Goal: Task Accomplishment & Management: Manage account settings

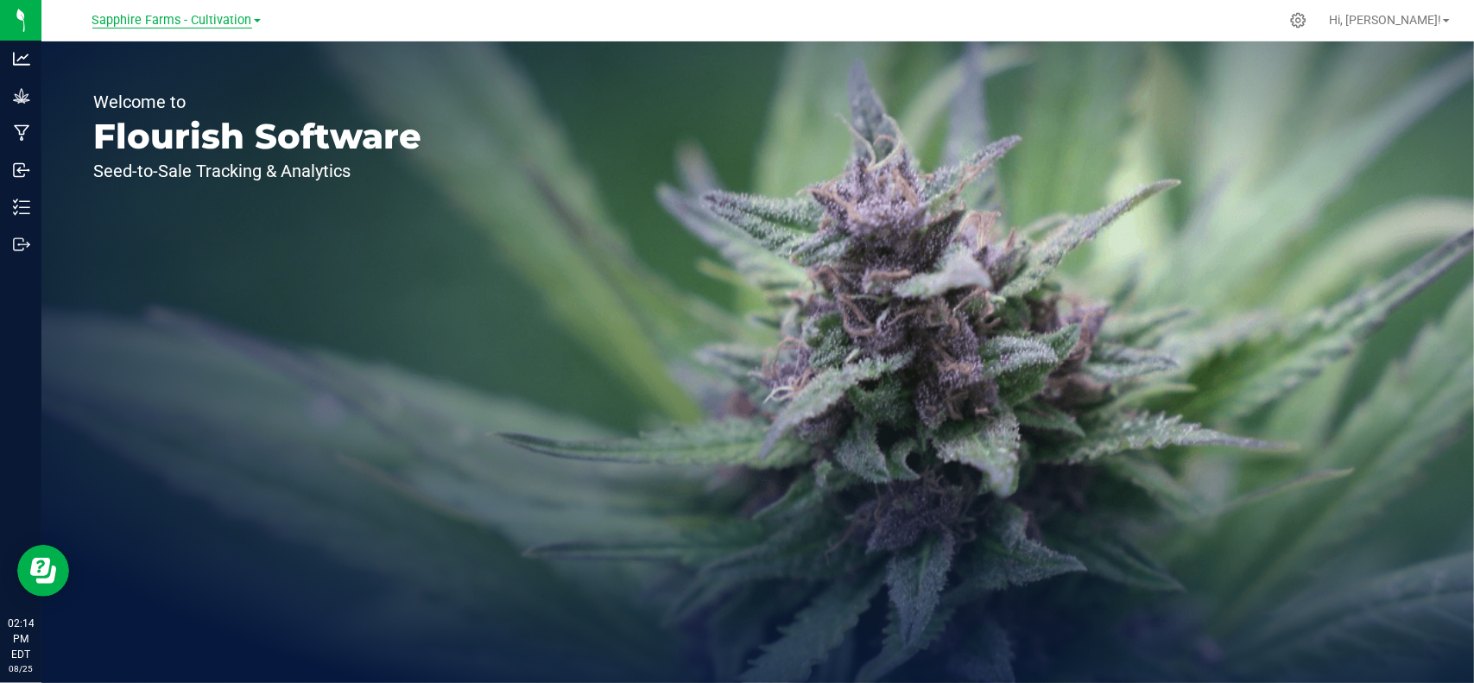
click at [202, 17] on span "Sapphire Farms - Cultivation" at bounding box center [172, 21] width 160 height 16
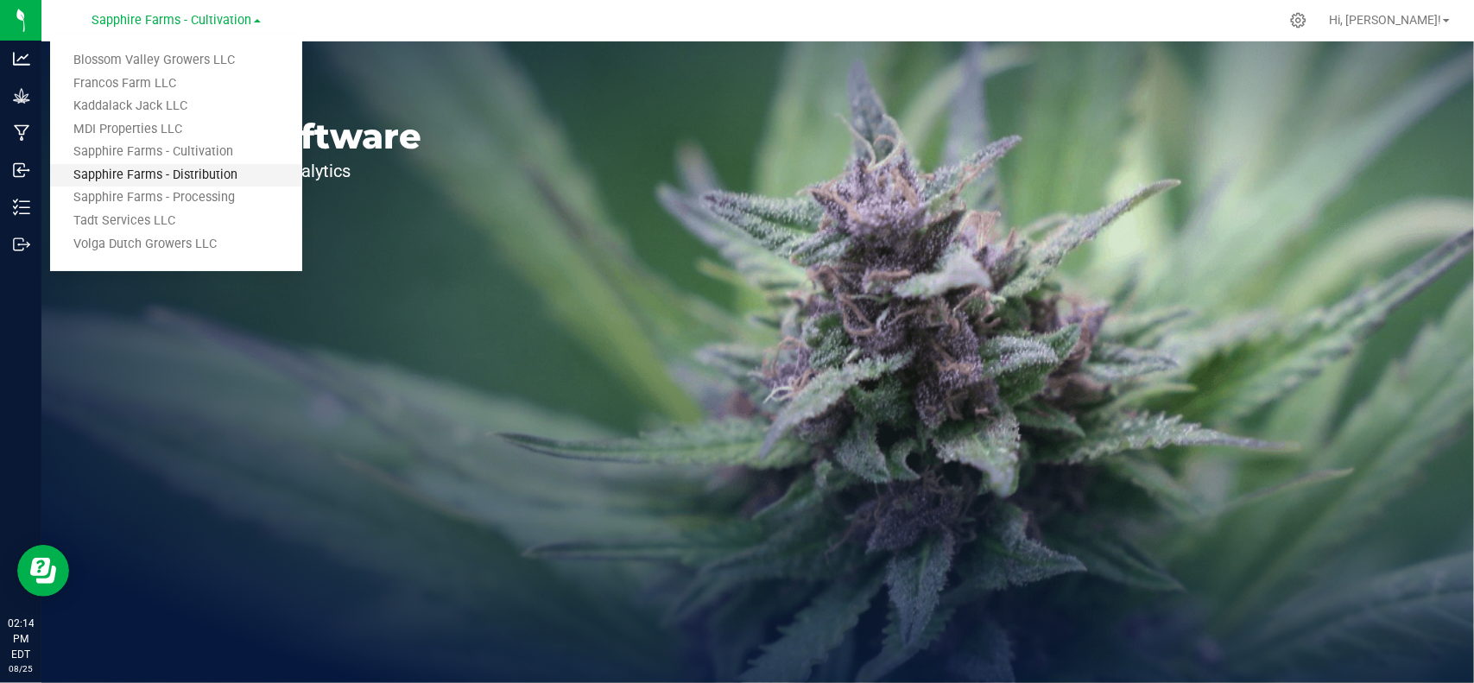
click at [181, 180] on link "Sapphire Farms - Distribution" at bounding box center [176, 175] width 252 height 23
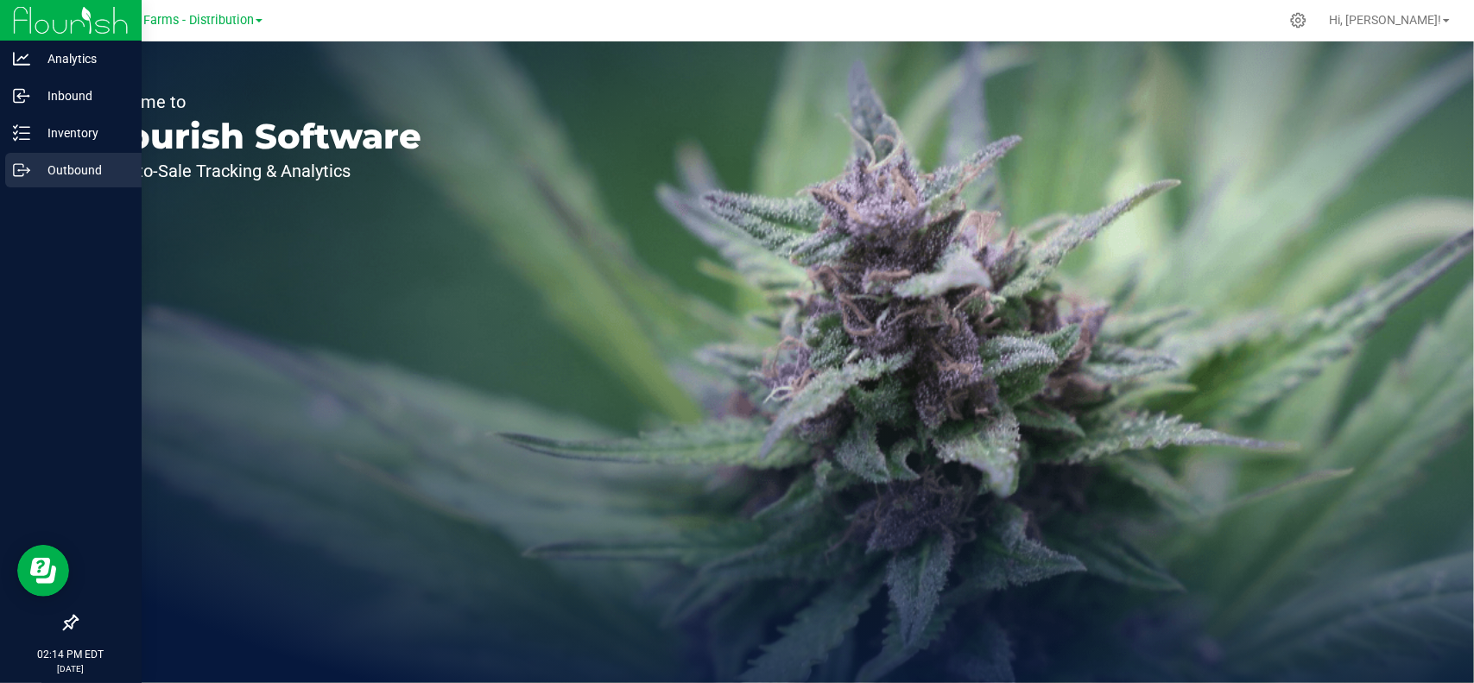
click at [31, 173] on p "Outbound" at bounding box center [82, 170] width 104 height 21
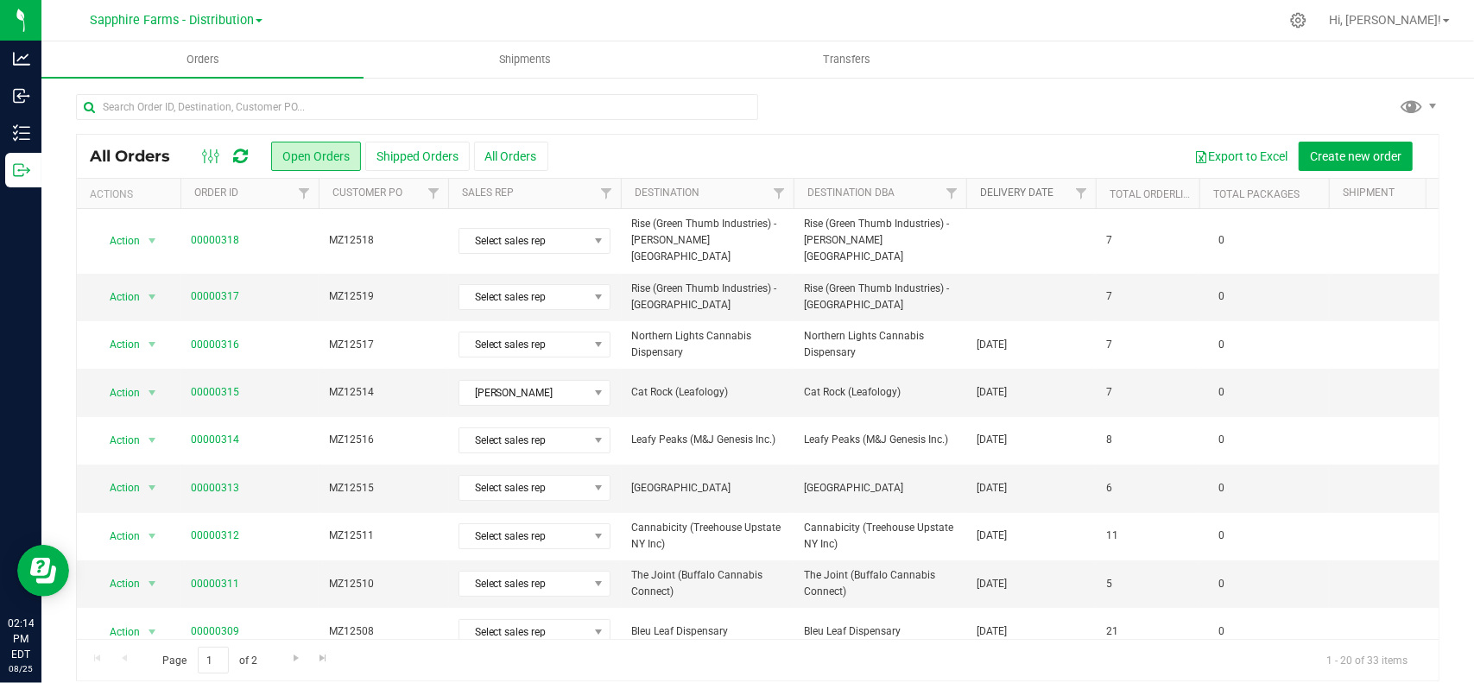
click at [1011, 190] on link "Delivery Date" at bounding box center [1016, 193] width 73 height 12
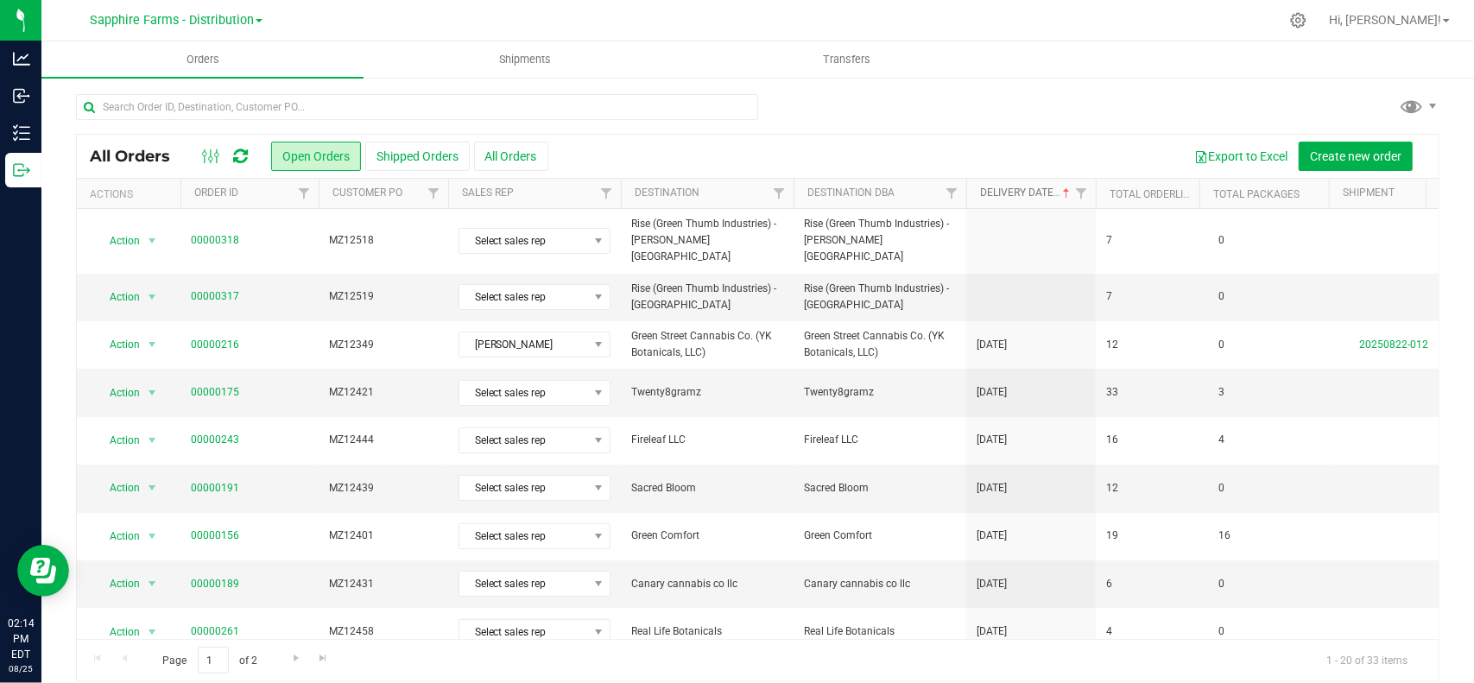
click at [1011, 190] on link "Delivery Date" at bounding box center [1026, 193] width 93 height 12
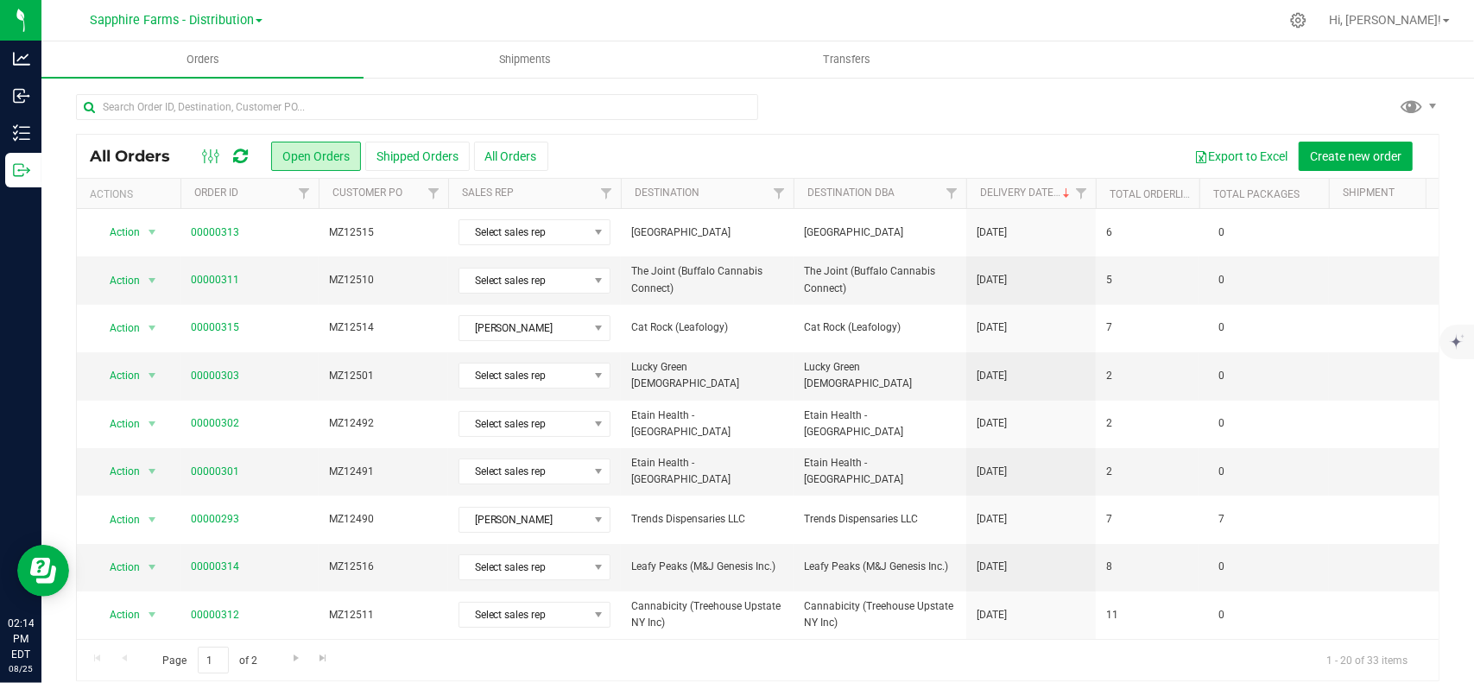
click at [410, 135] on div "All Orders Open Orders Shipped Orders All Orders Export to Excel Create new ord…" at bounding box center [758, 156] width 1362 height 43
click at [409, 159] on button "Shipped Orders" at bounding box center [417, 156] width 104 height 29
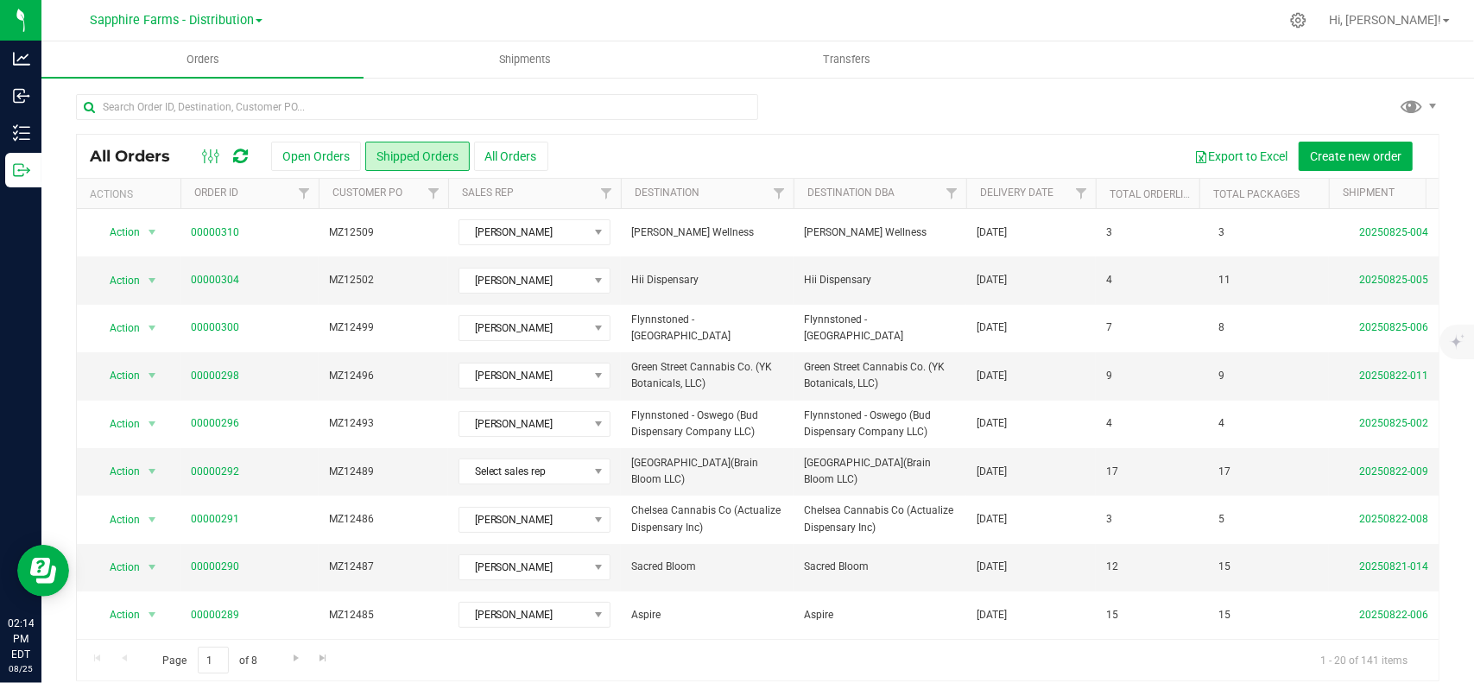
click at [1020, 185] on th "Delivery Date" at bounding box center [1031, 194] width 130 height 30
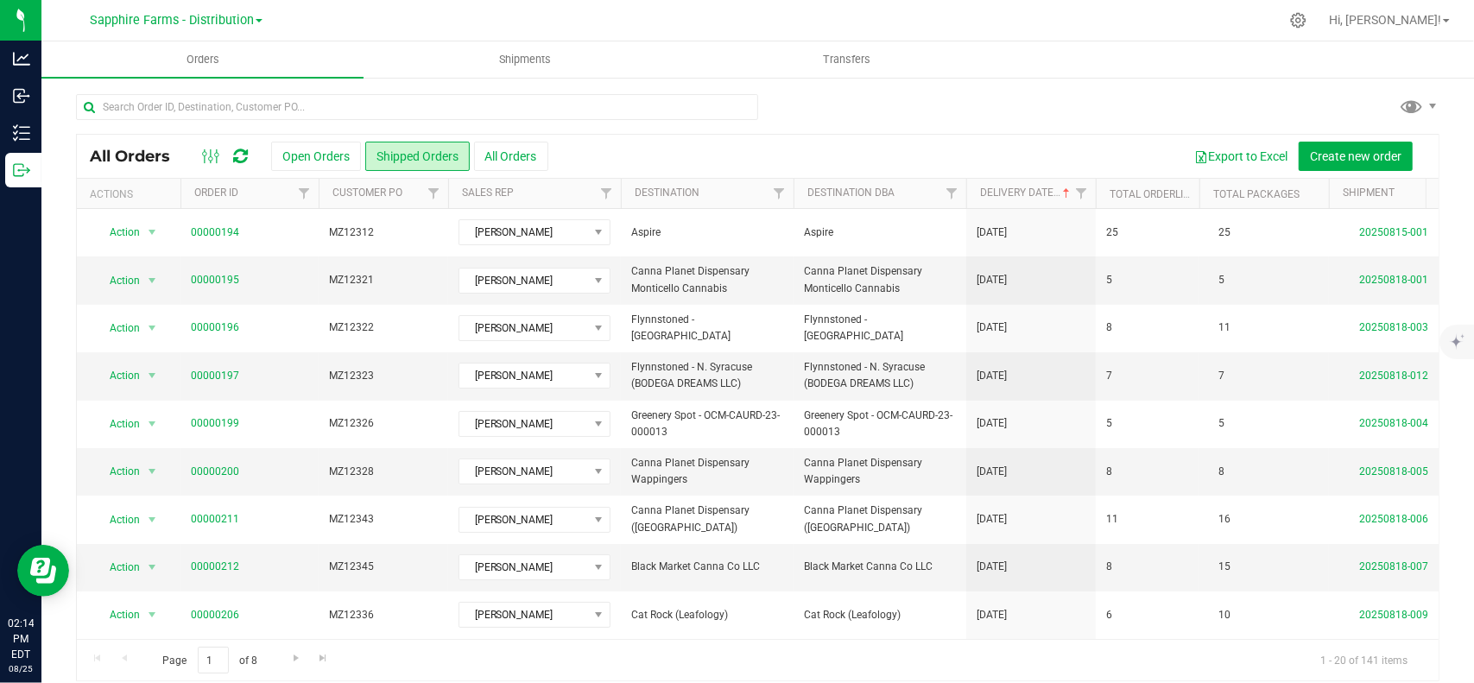
click at [1020, 185] on th "Delivery Date" at bounding box center [1031, 194] width 130 height 30
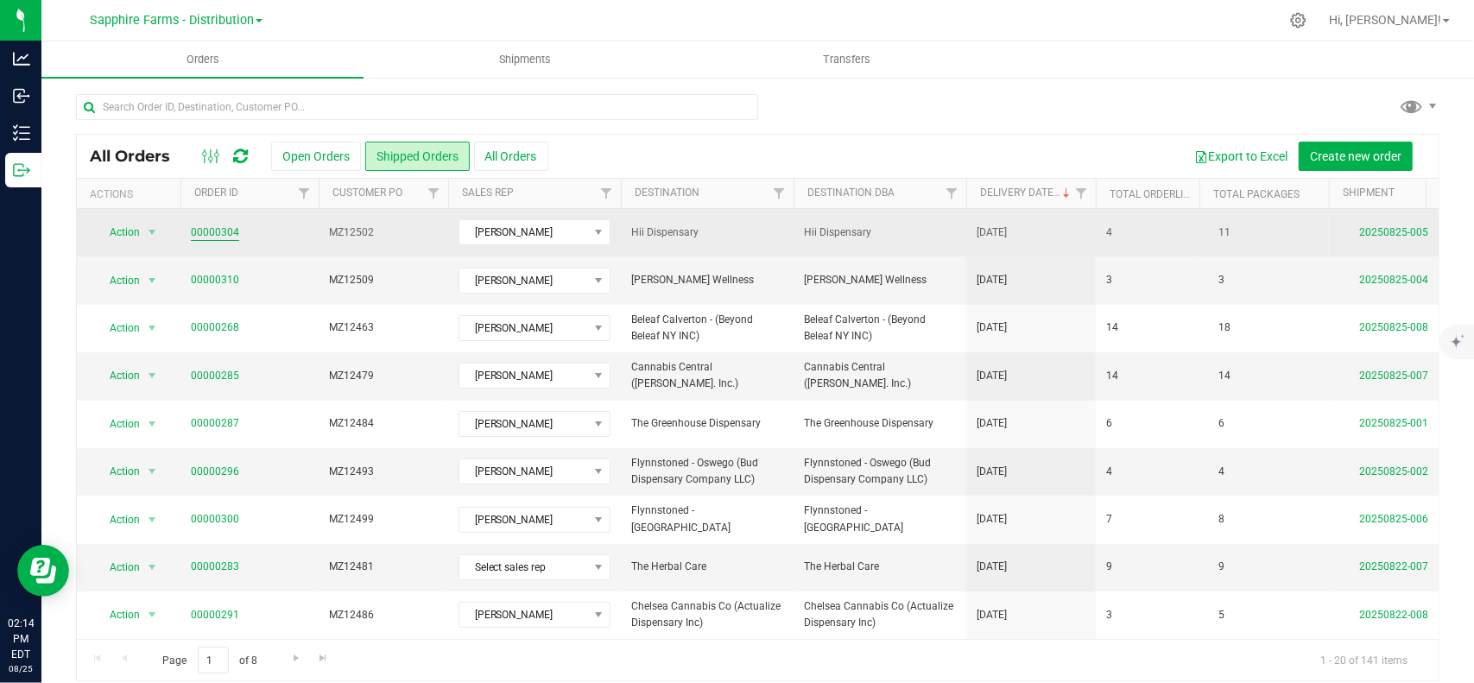
click at [207, 233] on link "00000304" at bounding box center [215, 233] width 48 height 16
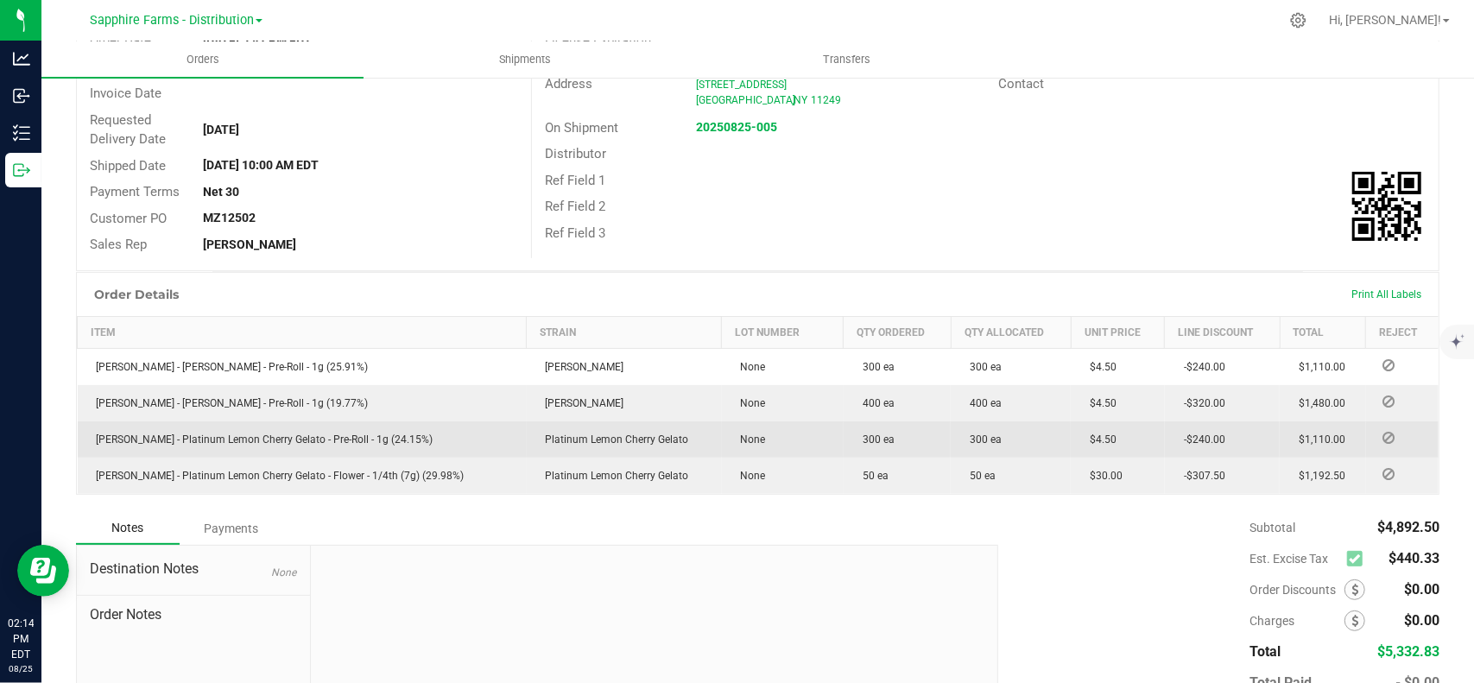
scroll to position [320, 0]
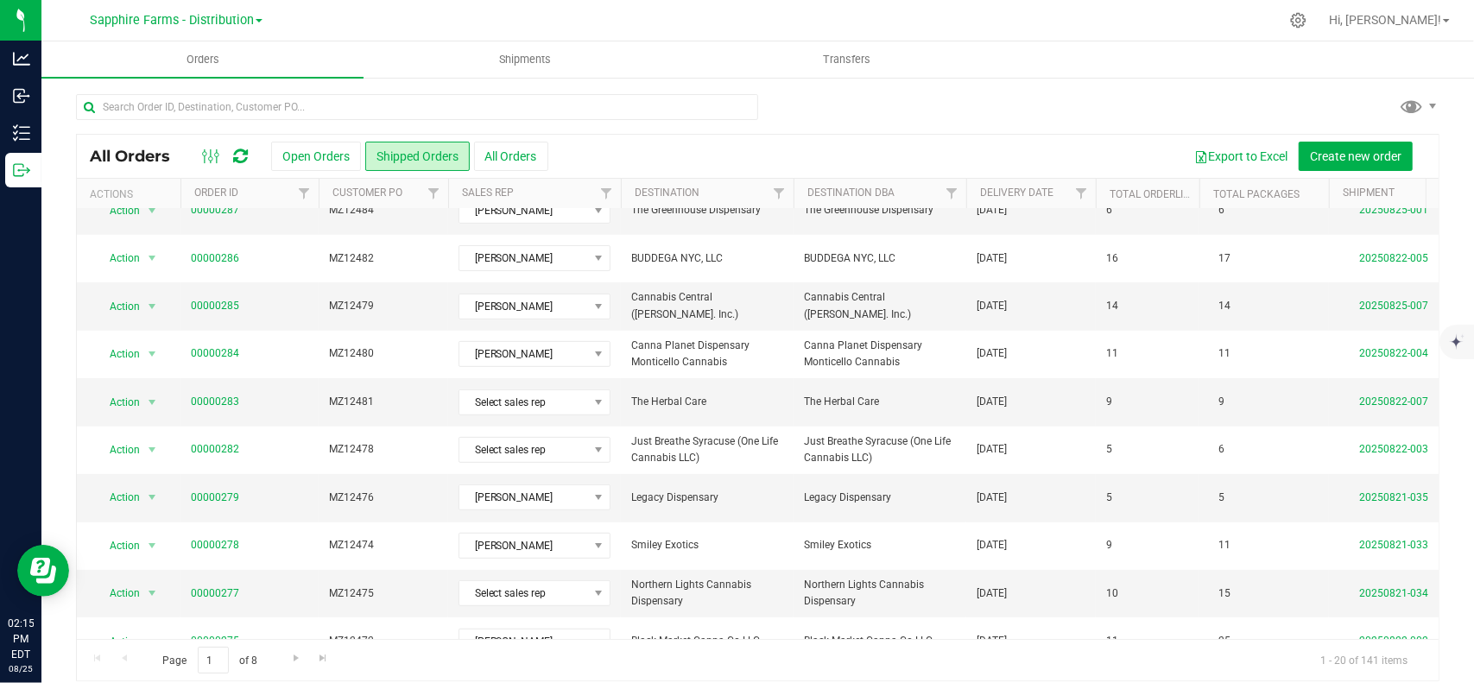
scroll to position [518, 0]
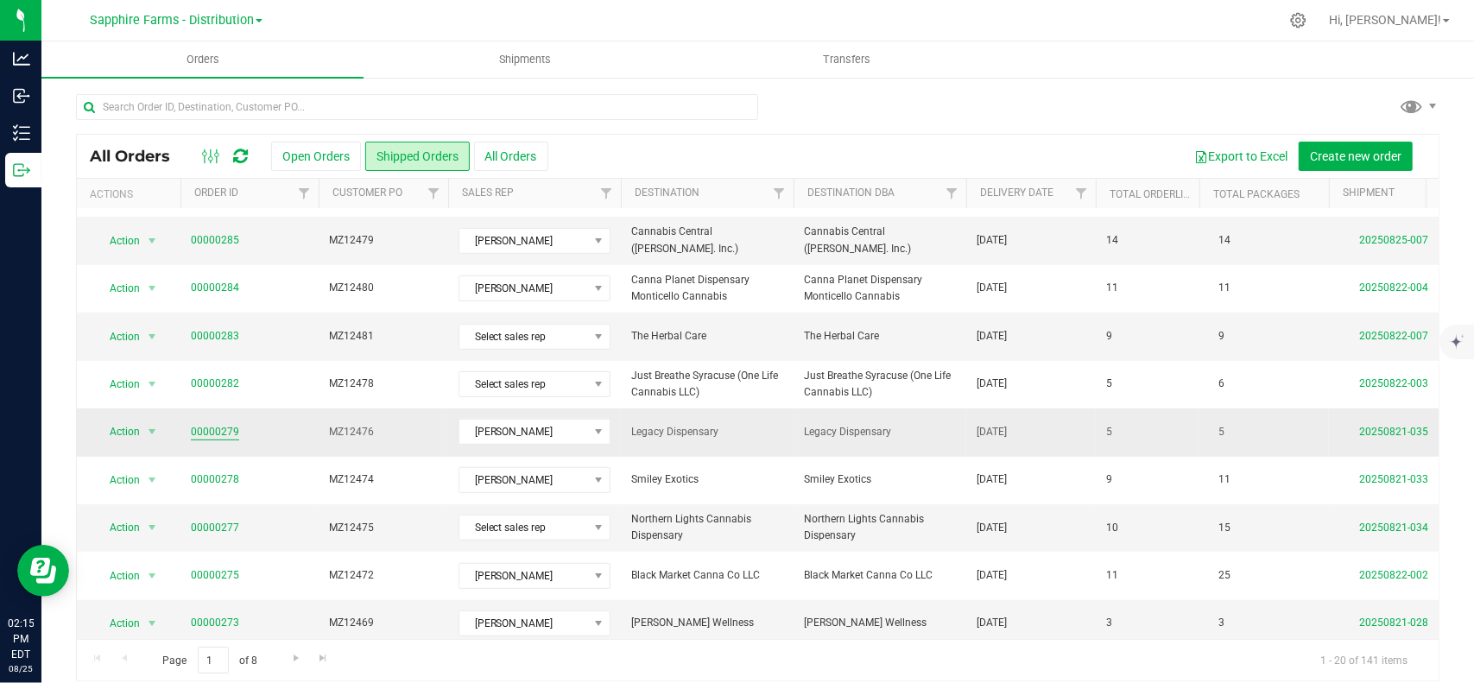
click at [224, 424] on link "00000279" at bounding box center [215, 432] width 48 height 16
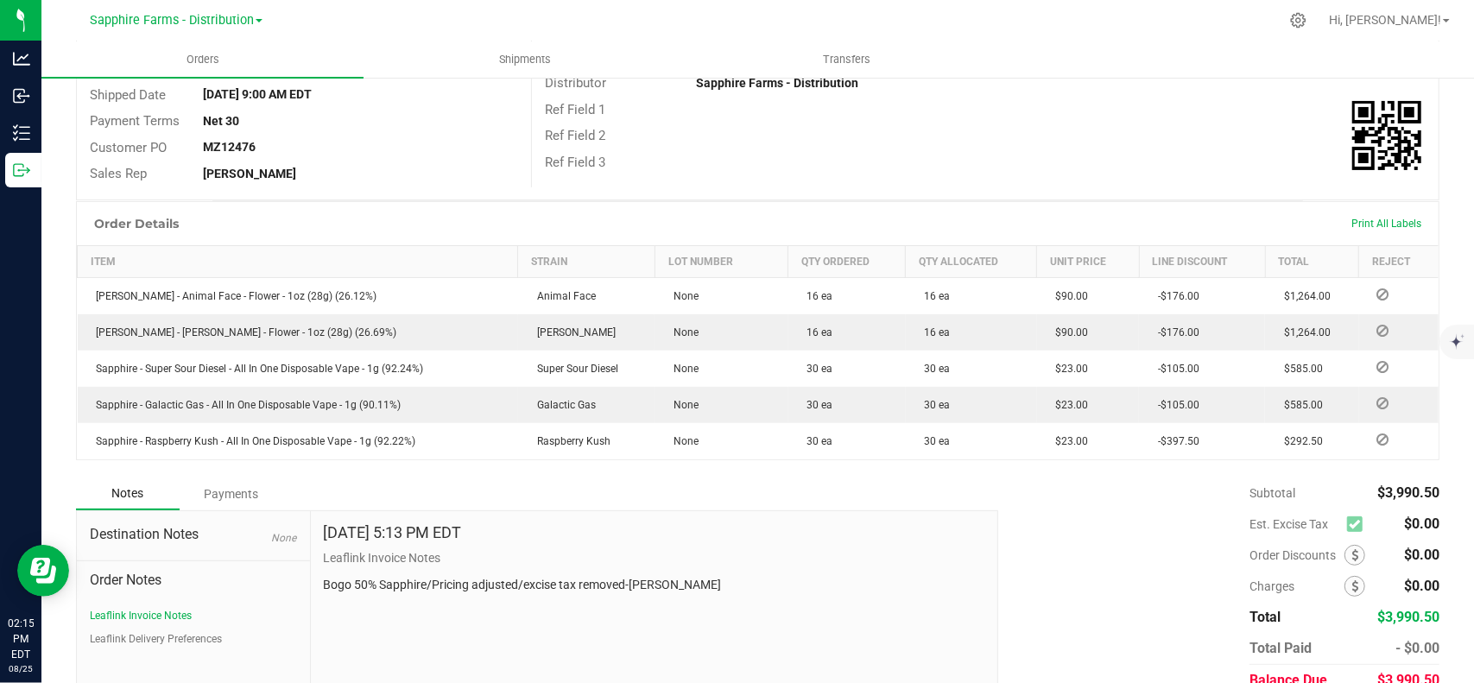
scroll to position [356, 0]
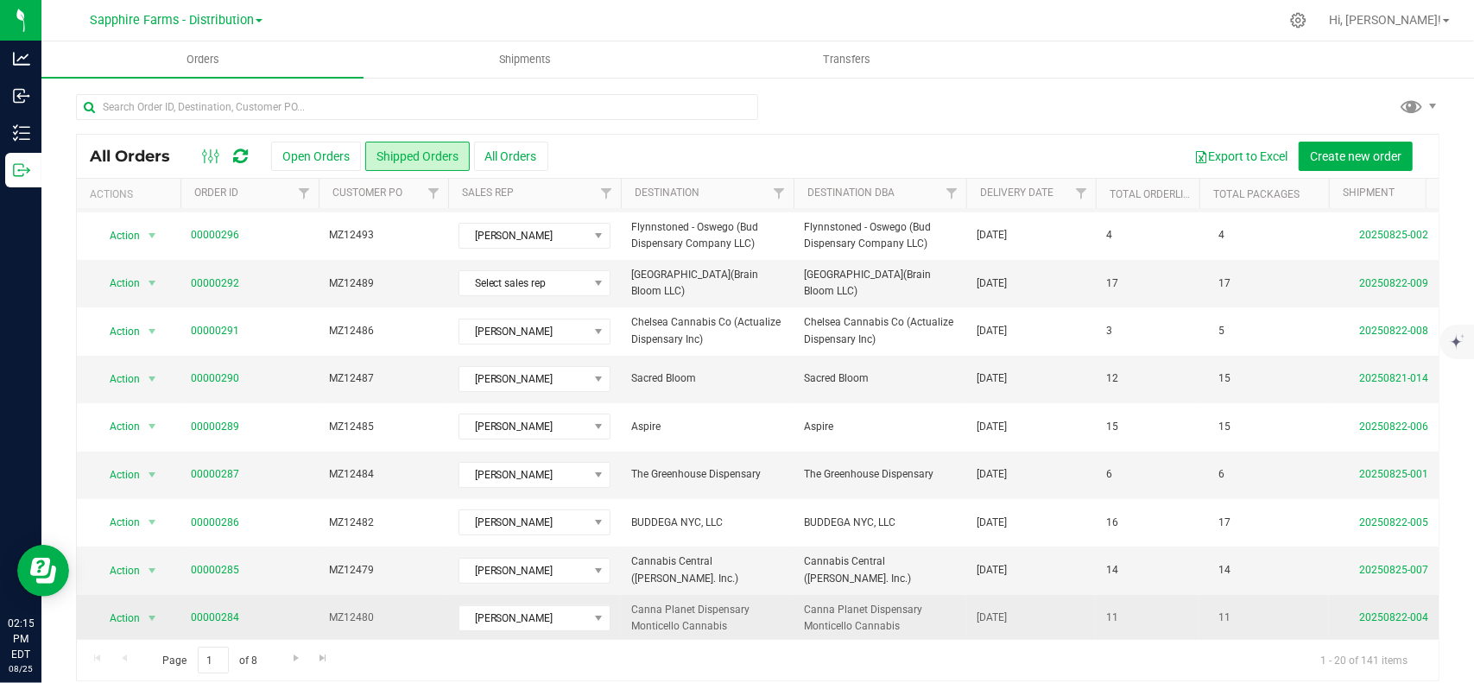
scroll to position [345, 0]
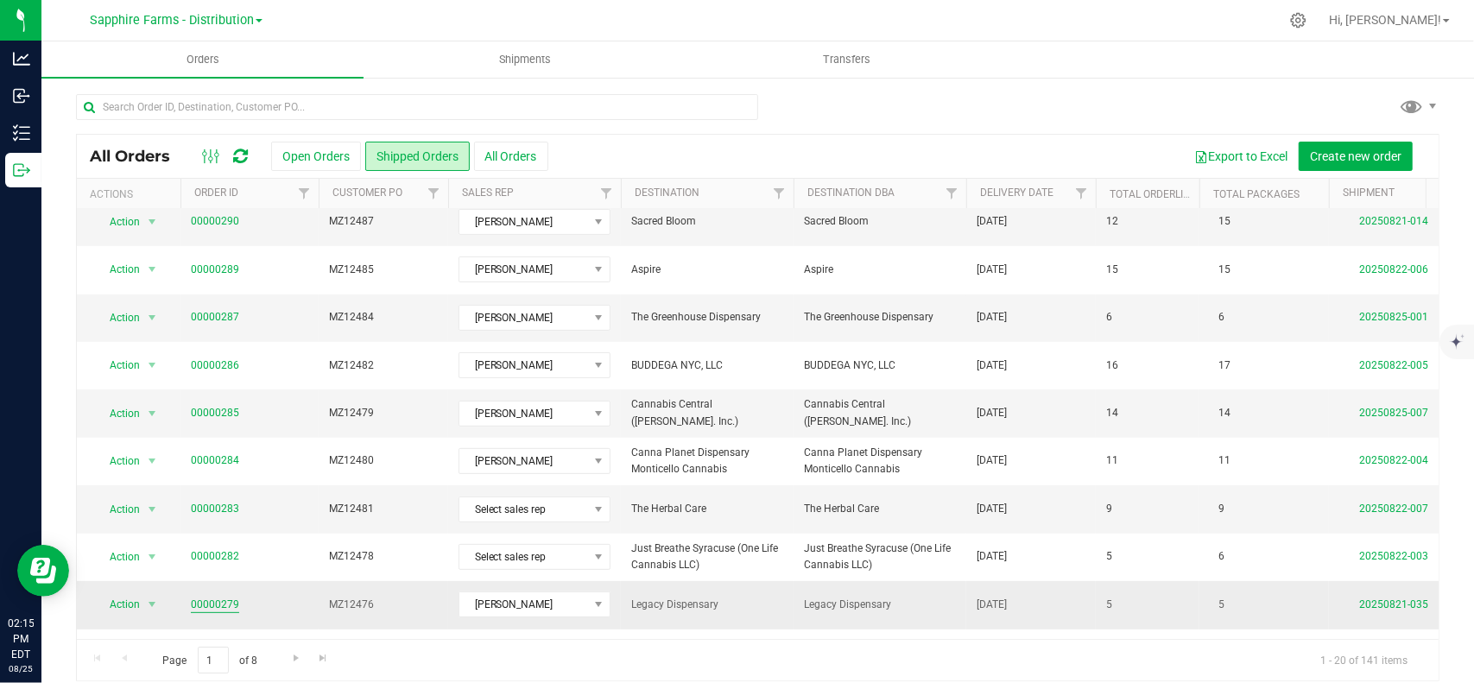
click at [234, 598] on link "00000279" at bounding box center [215, 605] width 48 height 16
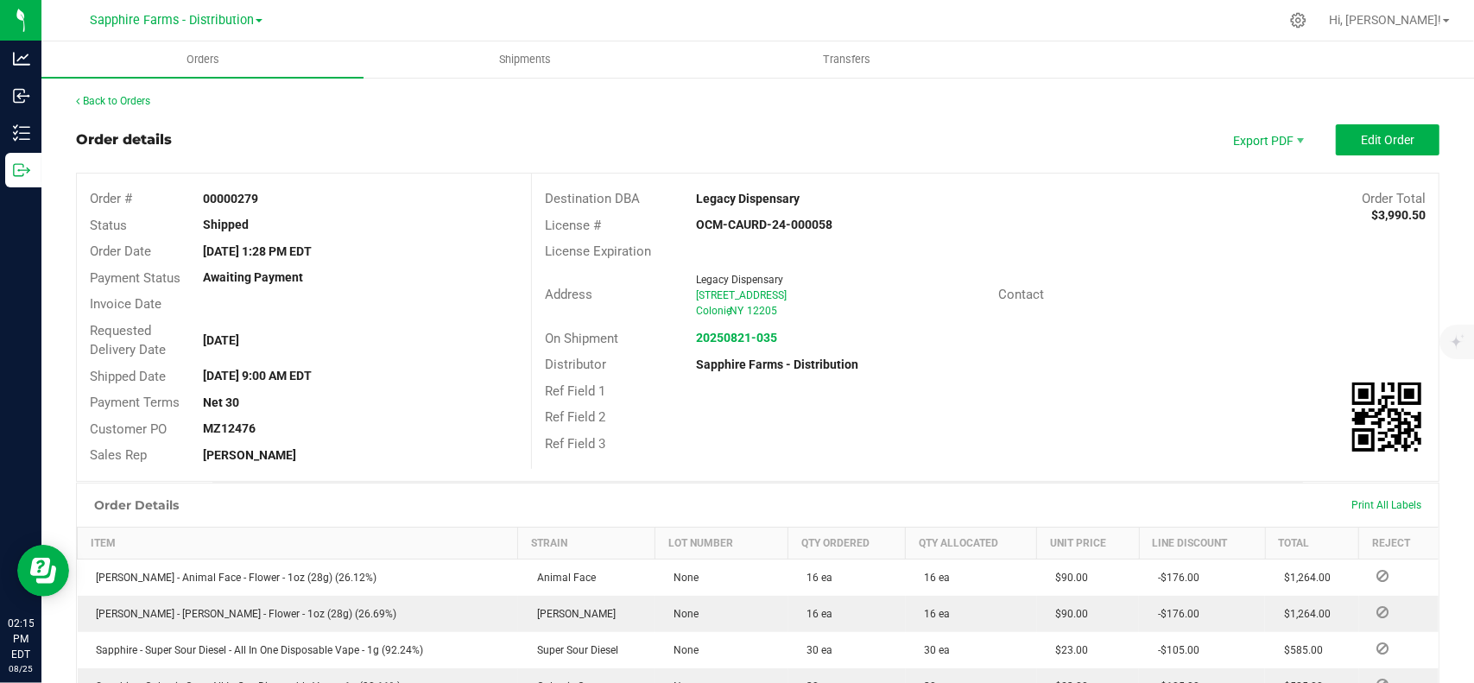
scroll to position [356, 0]
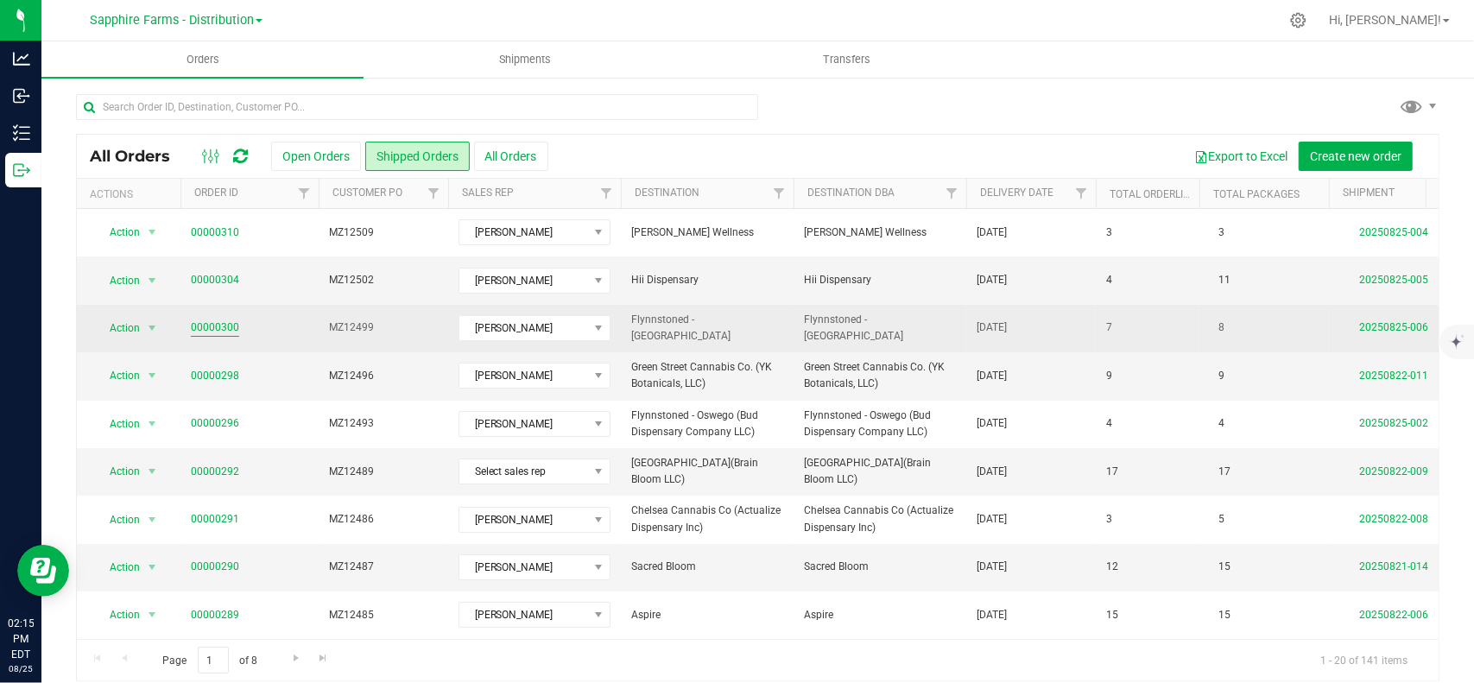
click at [223, 328] on link "00000300" at bounding box center [215, 328] width 48 height 16
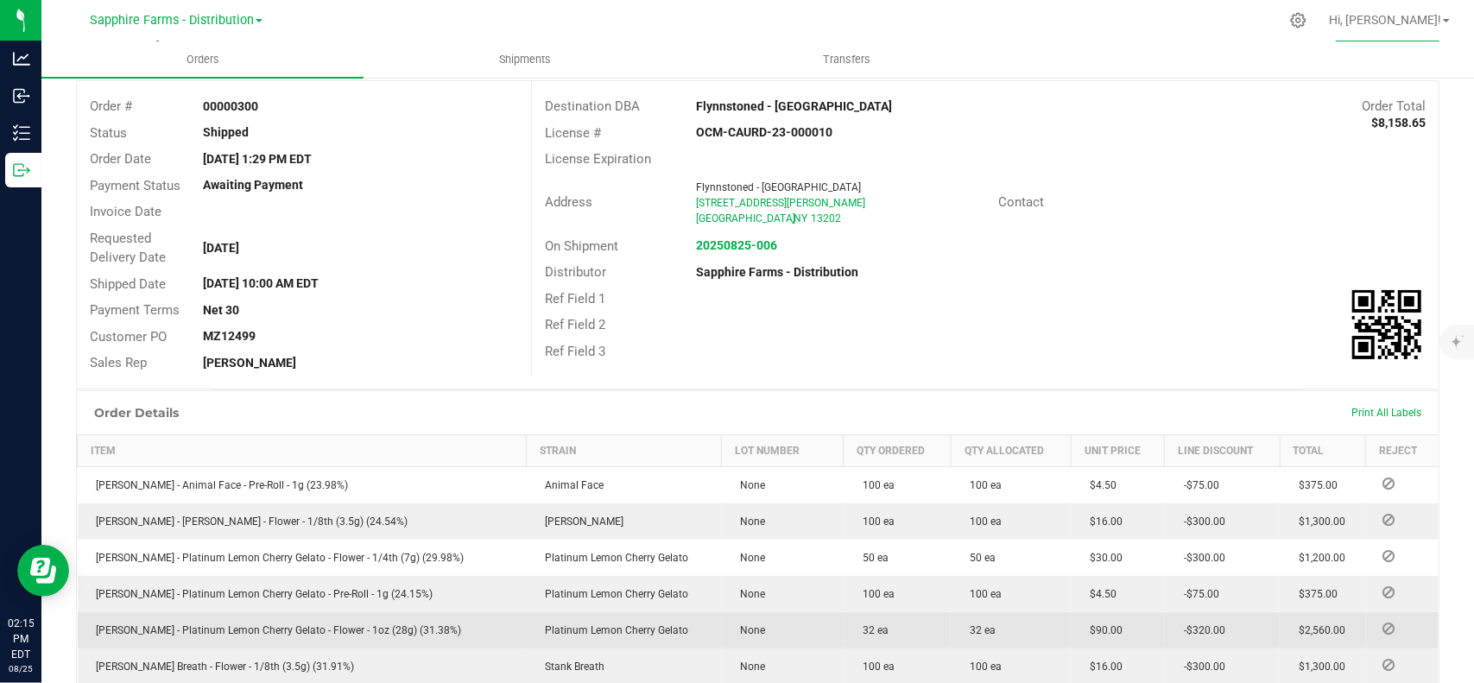
scroll to position [428, 0]
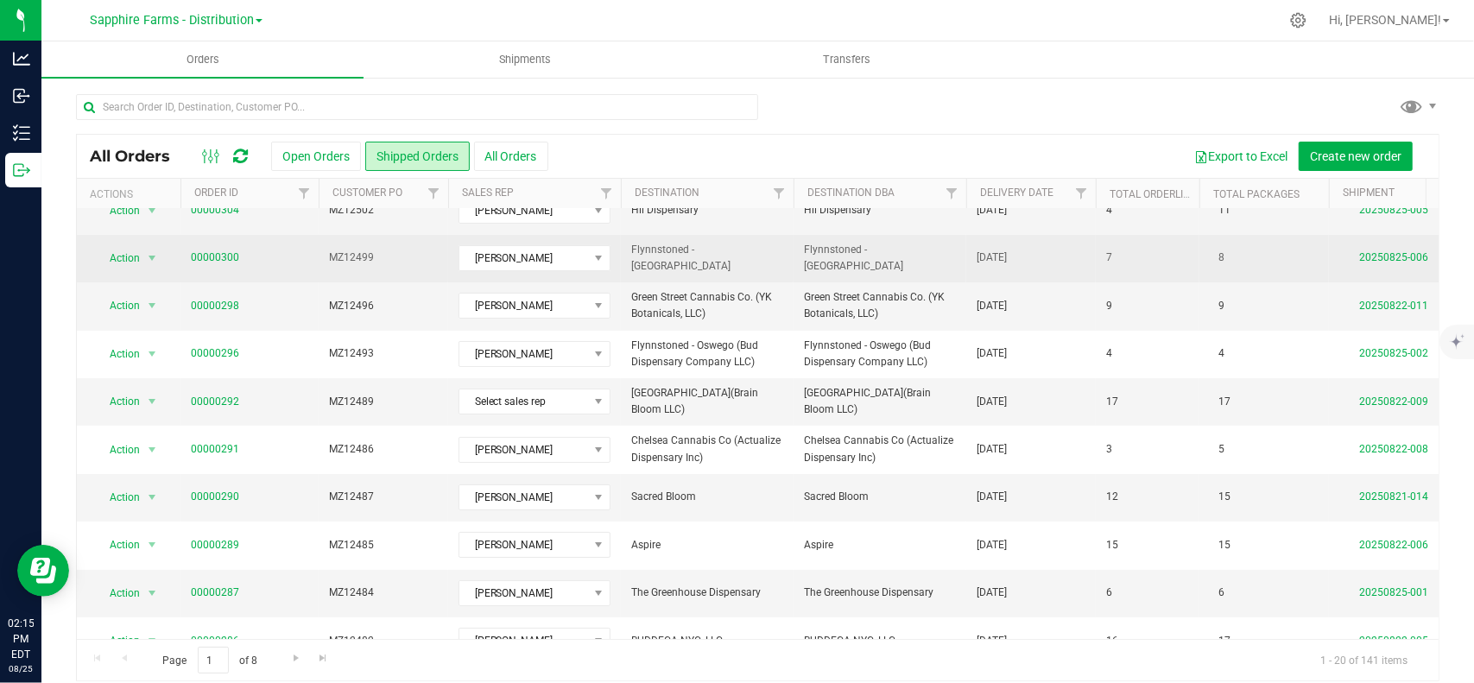
scroll to position [86, 0]
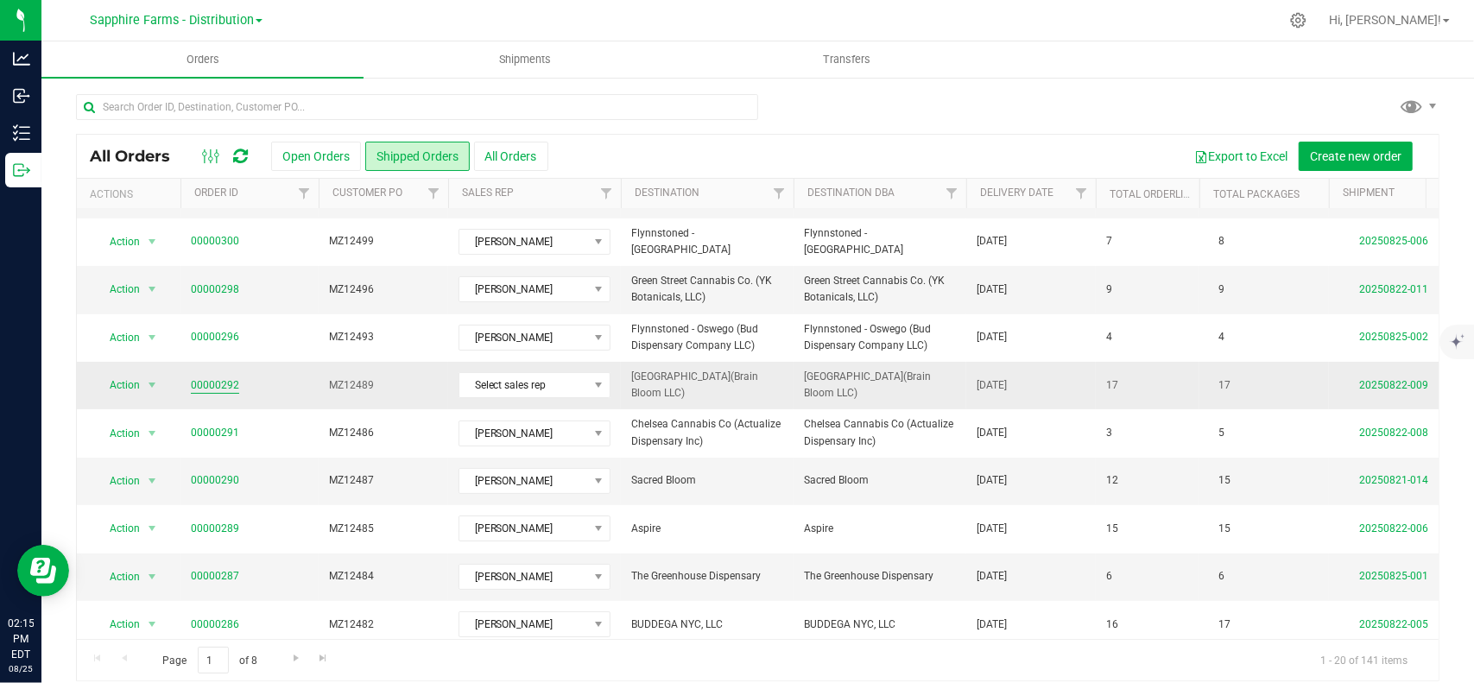
click at [212, 381] on link "00000292" at bounding box center [215, 385] width 48 height 16
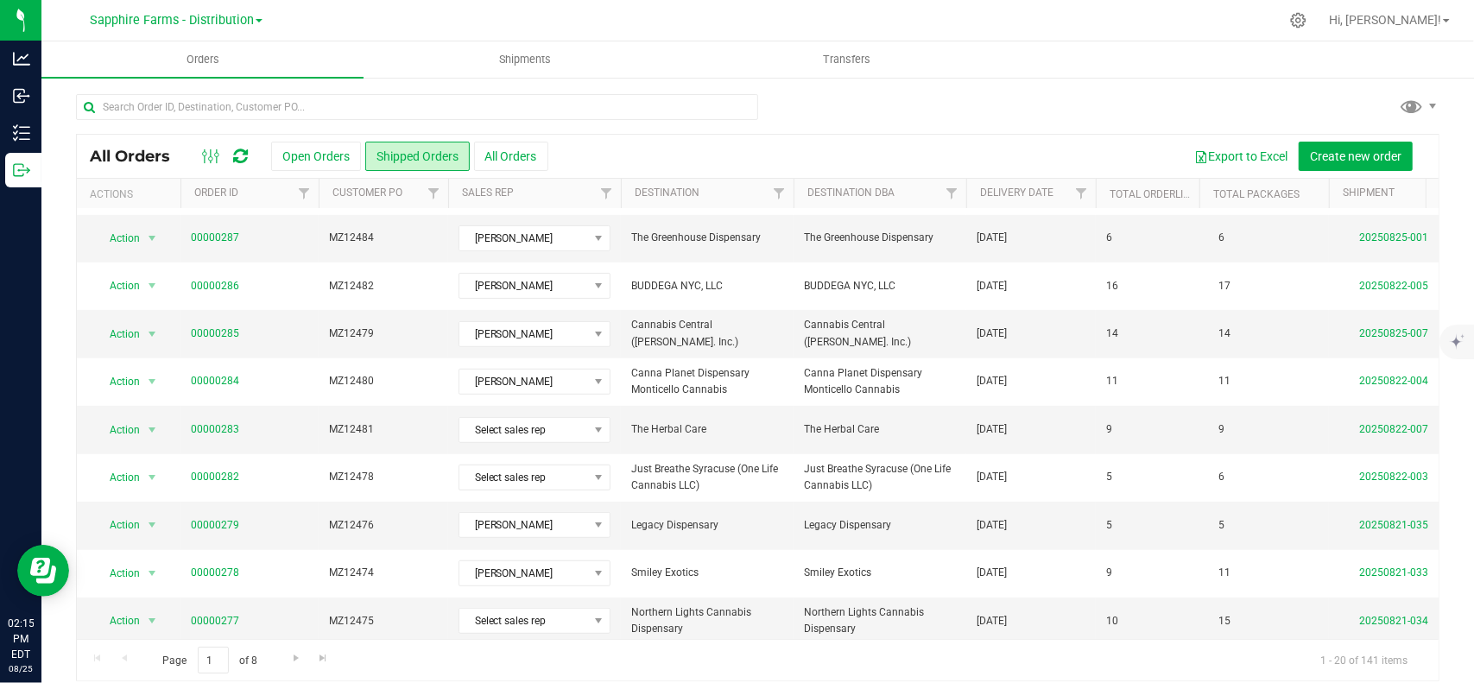
scroll to position [533, 0]
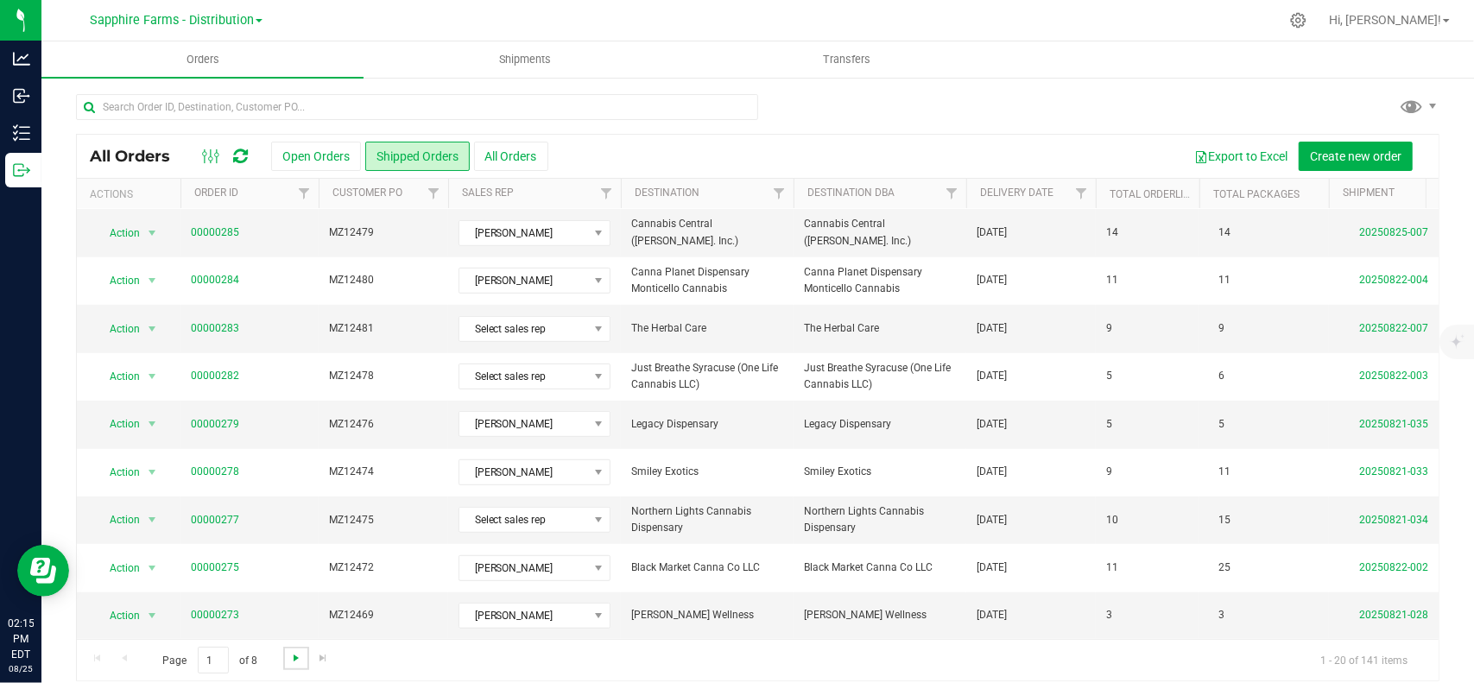
click at [295, 651] on span "Go to the next page" at bounding box center [296, 658] width 14 height 14
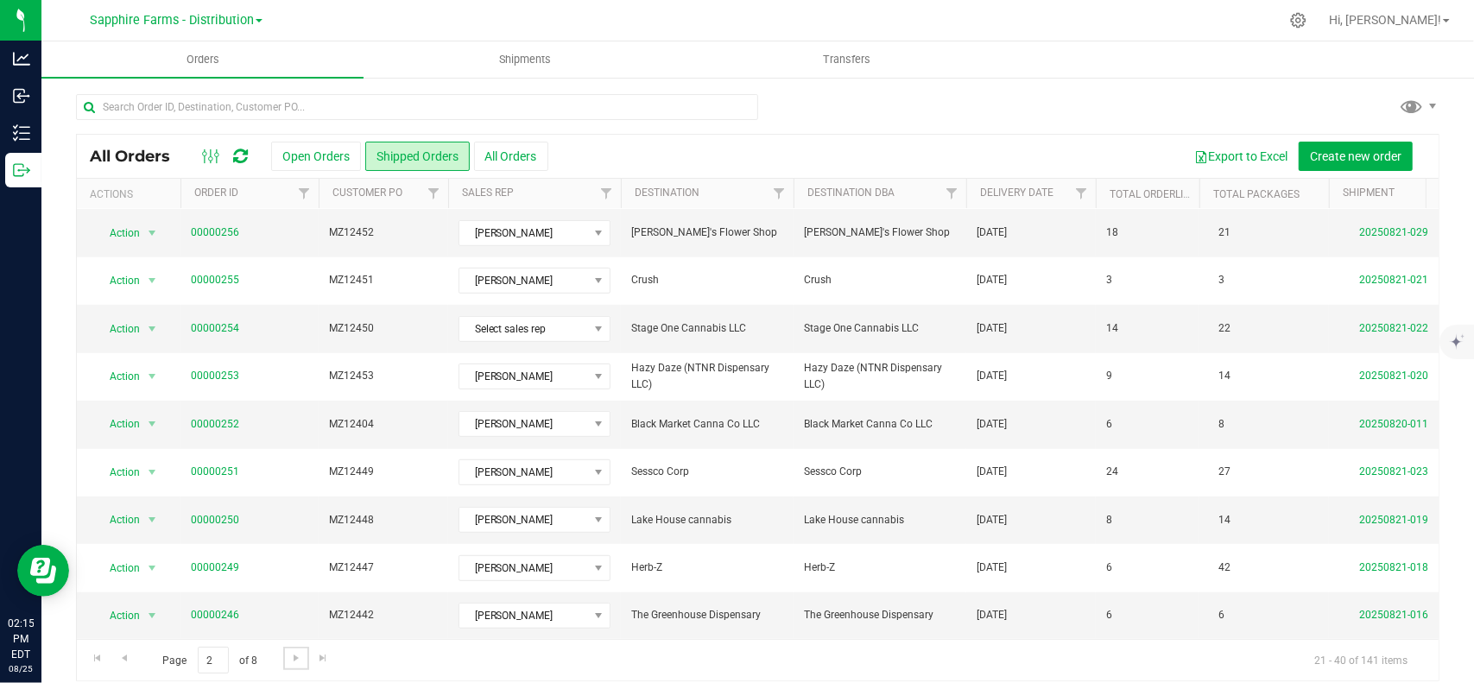
scroll to position [0, 0]
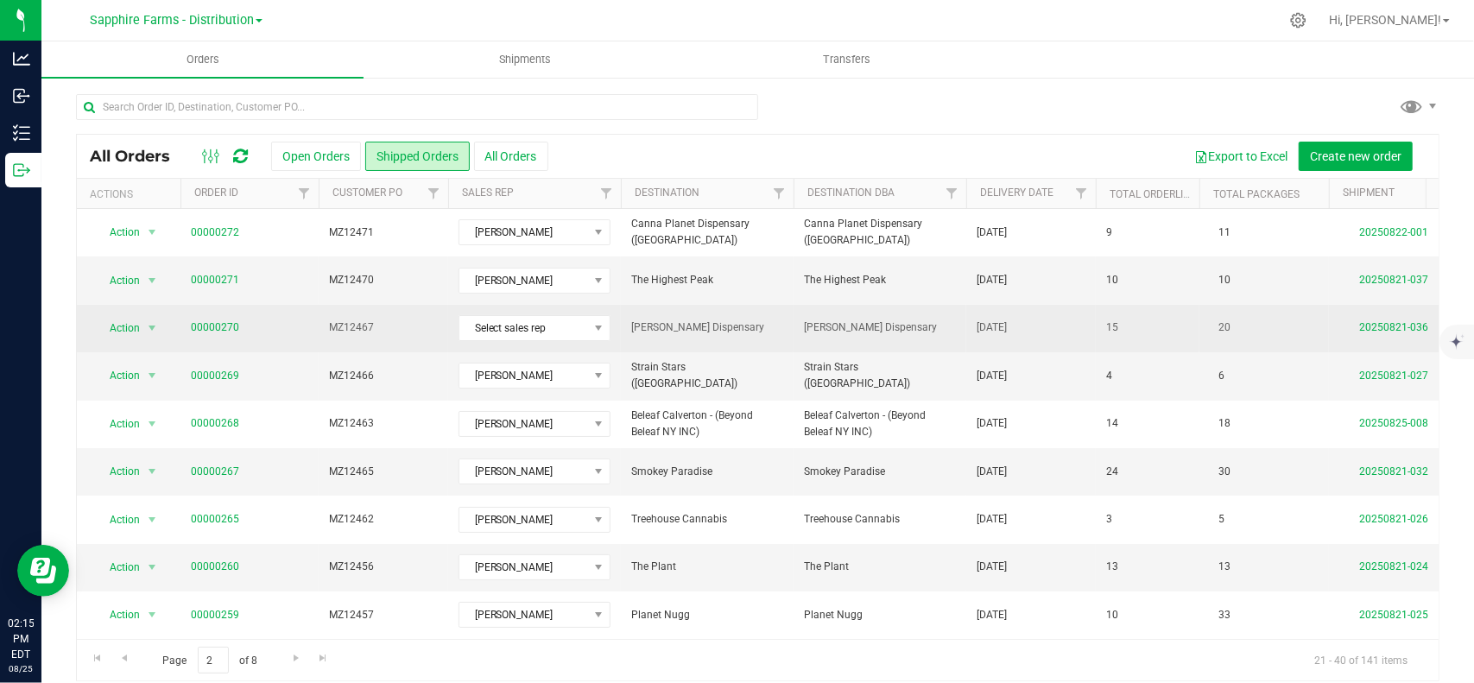
click at [209, 317] on td "00000270" at bounding box center [249, 328] width 138 height 47
click at [219, 329] on link "00000270" at bounding box center [215, 328] width 48 height 16
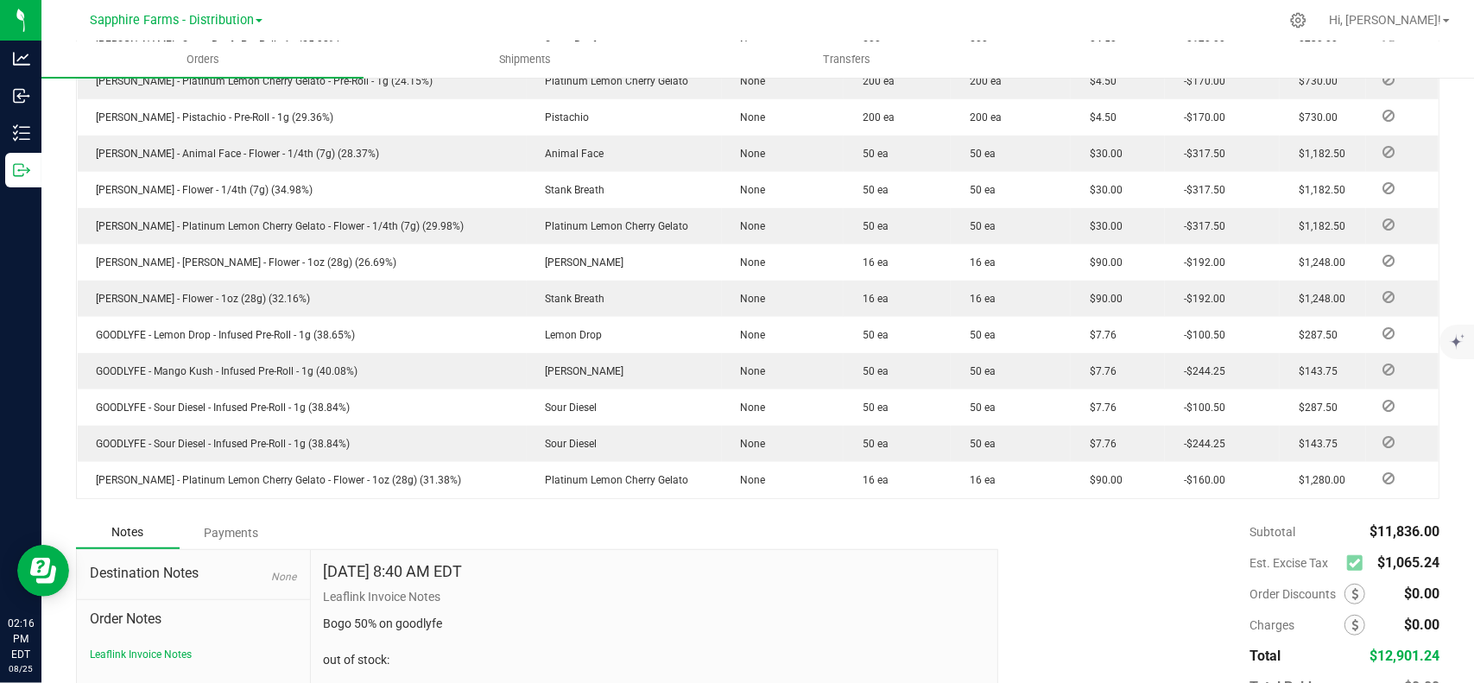
scroll to position [719, 0]
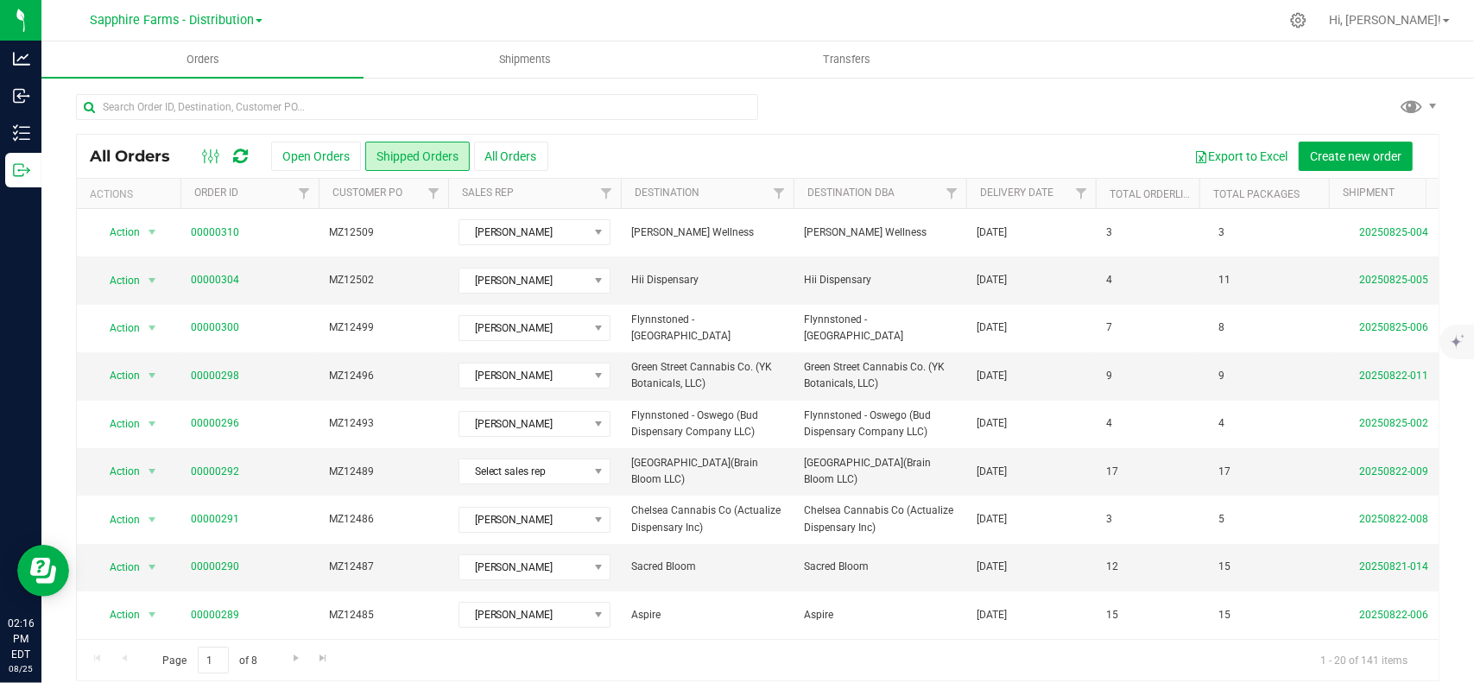
click at [1005, 184] on th "Delivery Date" at bounding box center [1031, 194] width 130 height 30
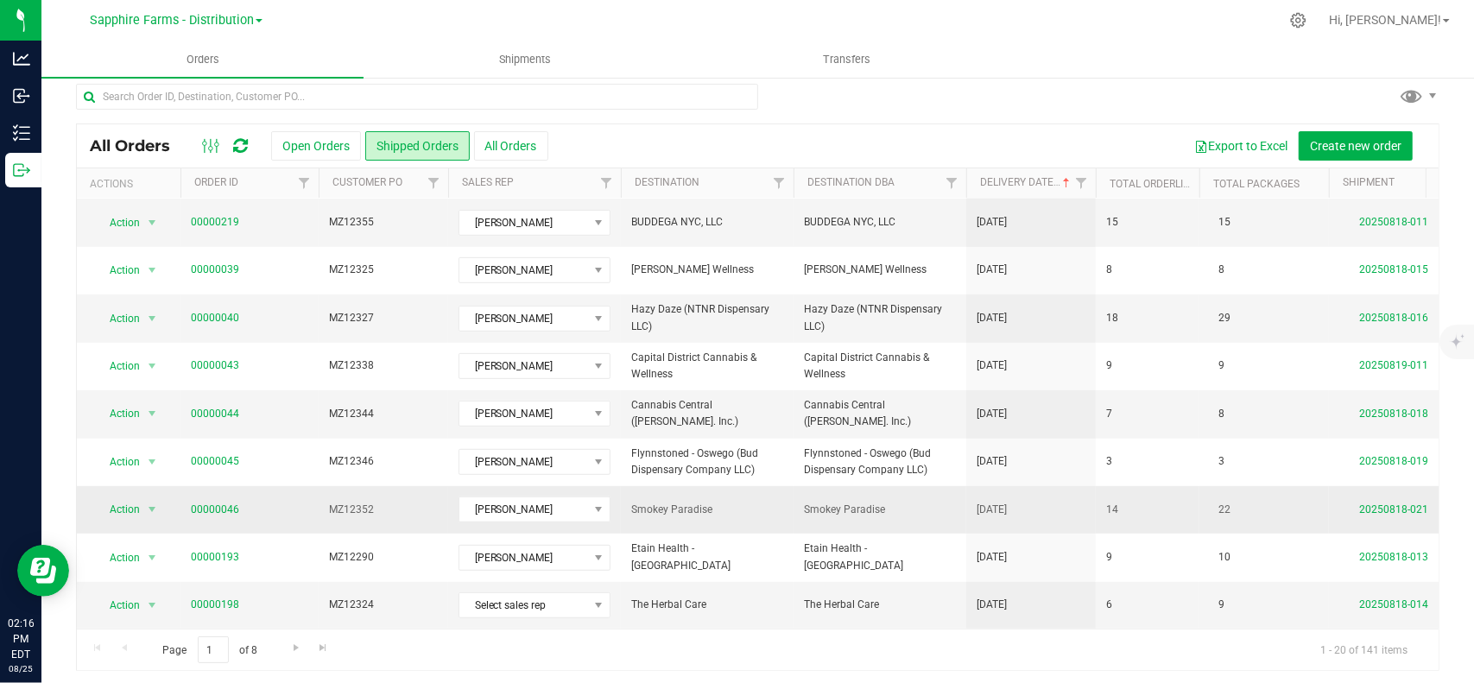
scroll to position [14, 0]
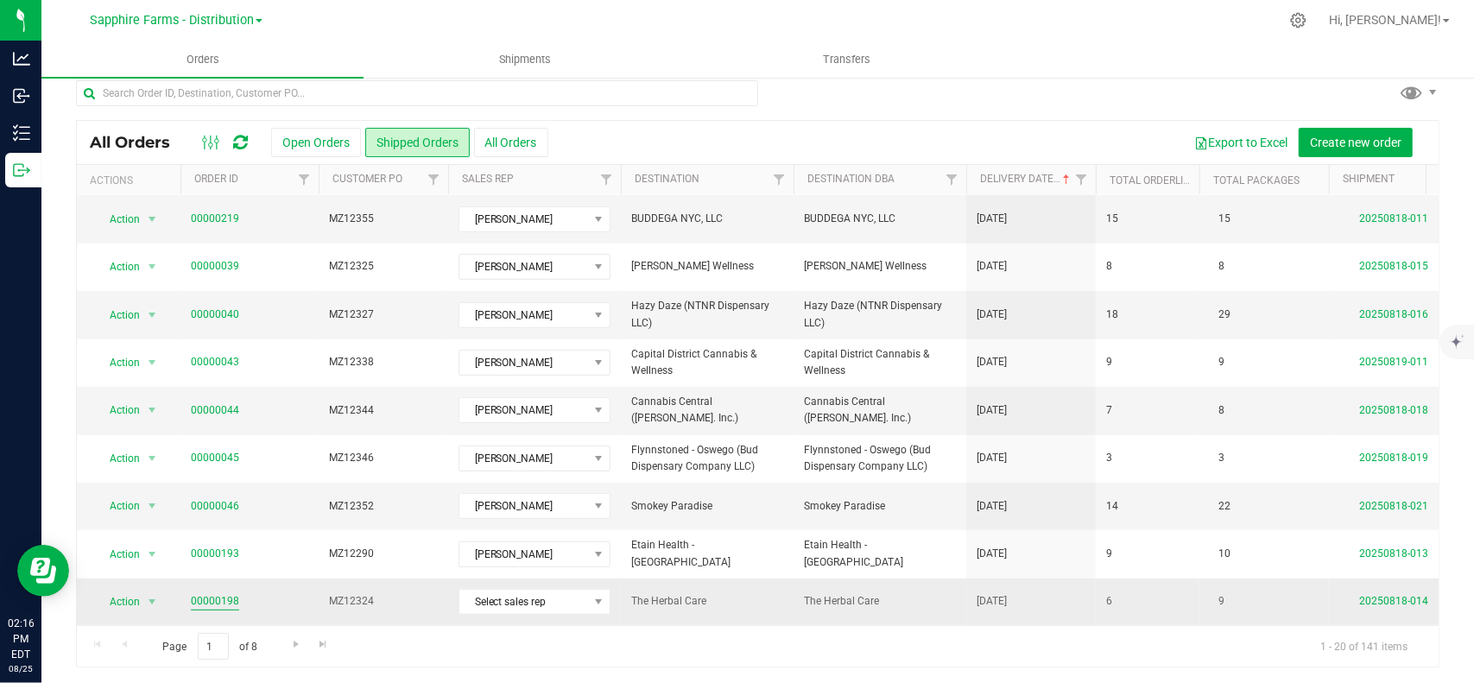
click at [218, 593] on link "00000198" at bounding box center [215, 601] width 48 height 16
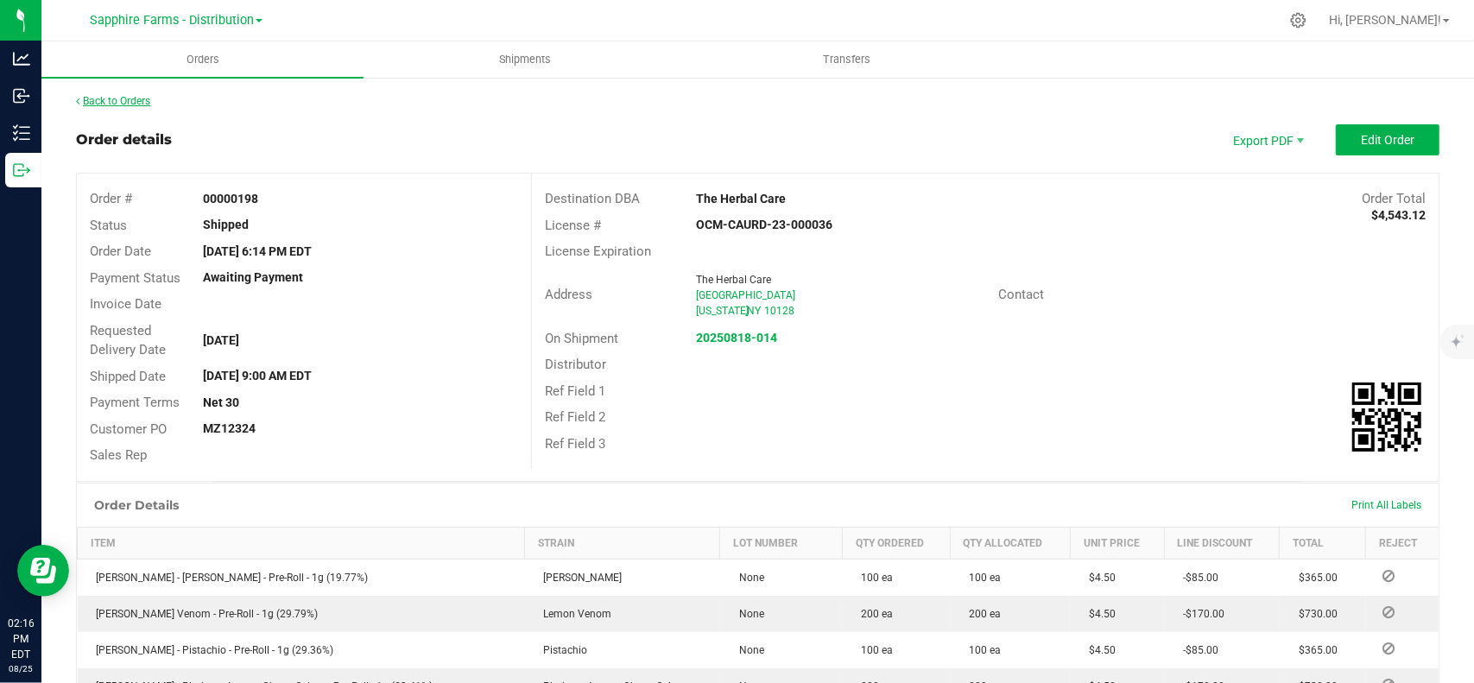
click at [126, 104] on link "Back to Orders" at bounding box center [113, 101] width 74 height 12
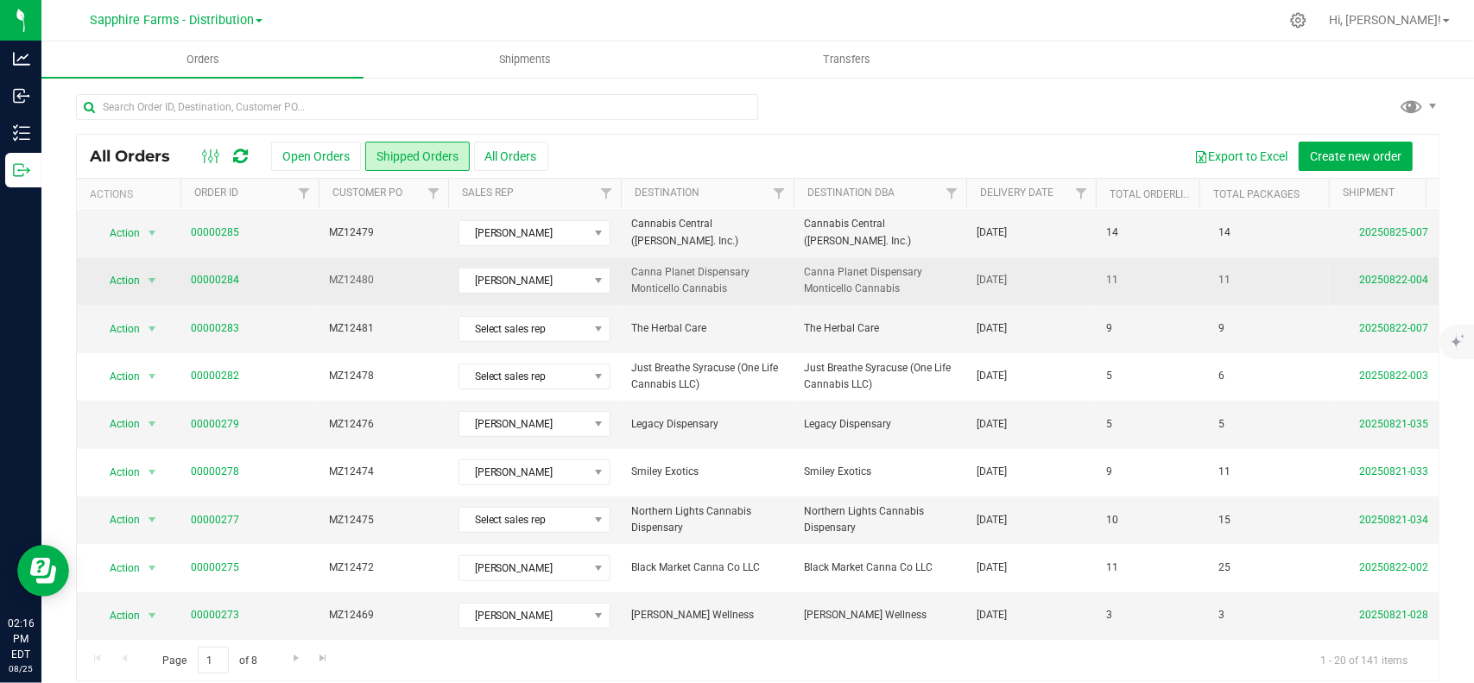
scroll to position [533, 0]
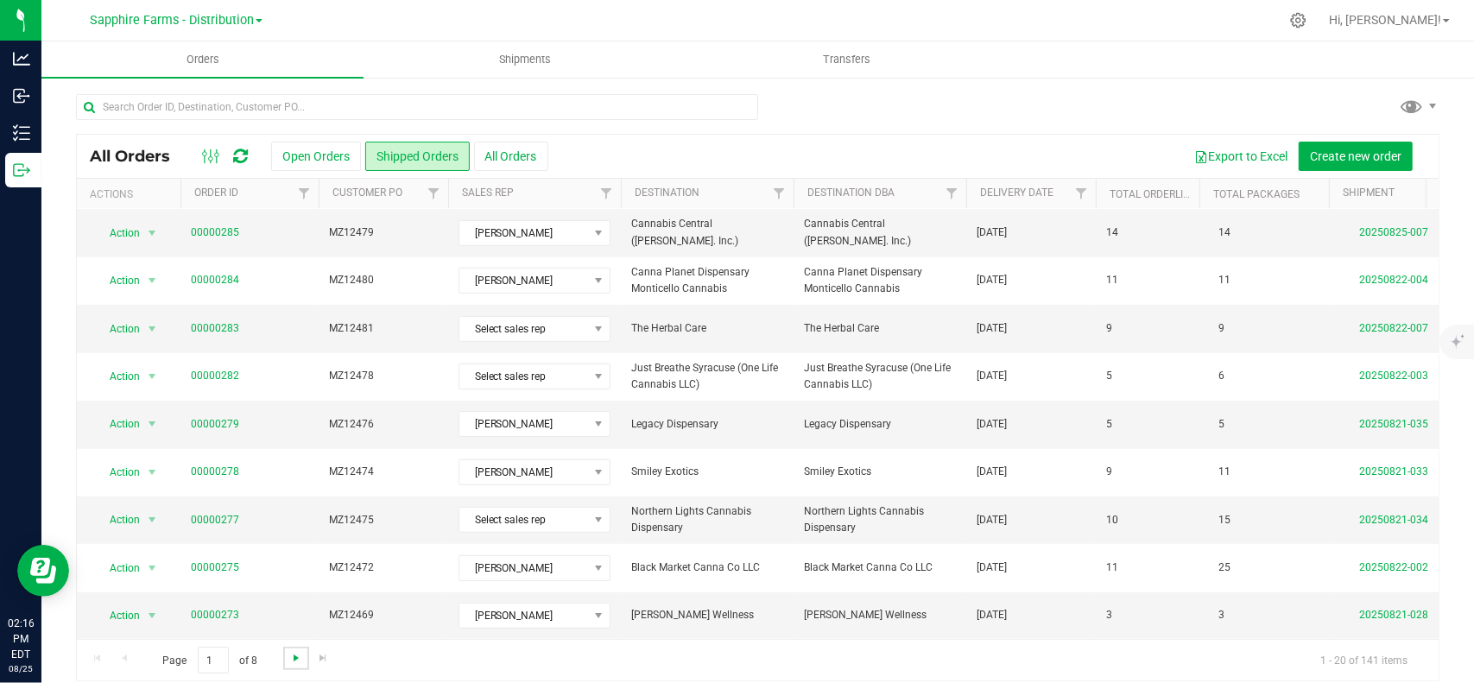
click at [294, 651] on span "Go to the next page" at bounding box center [296, 658] width 14 height 14
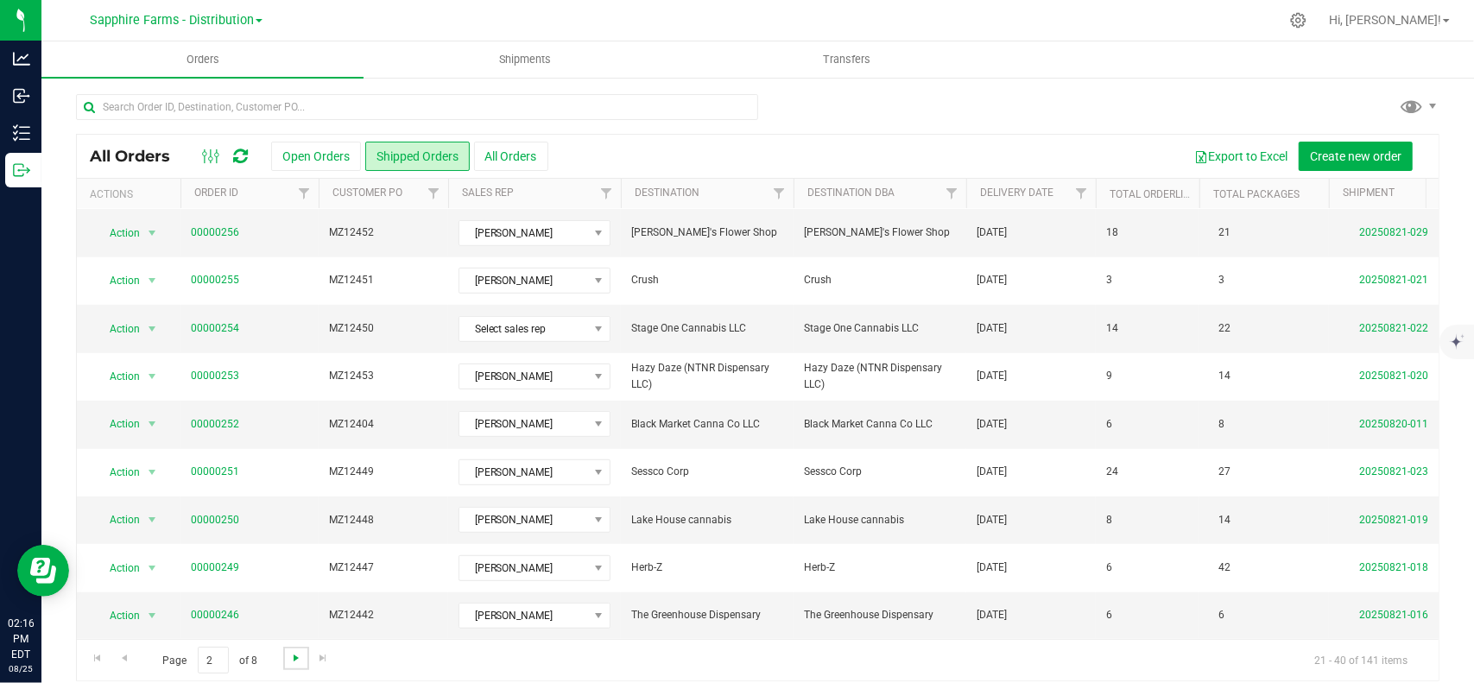
scroll to position [0, 0]
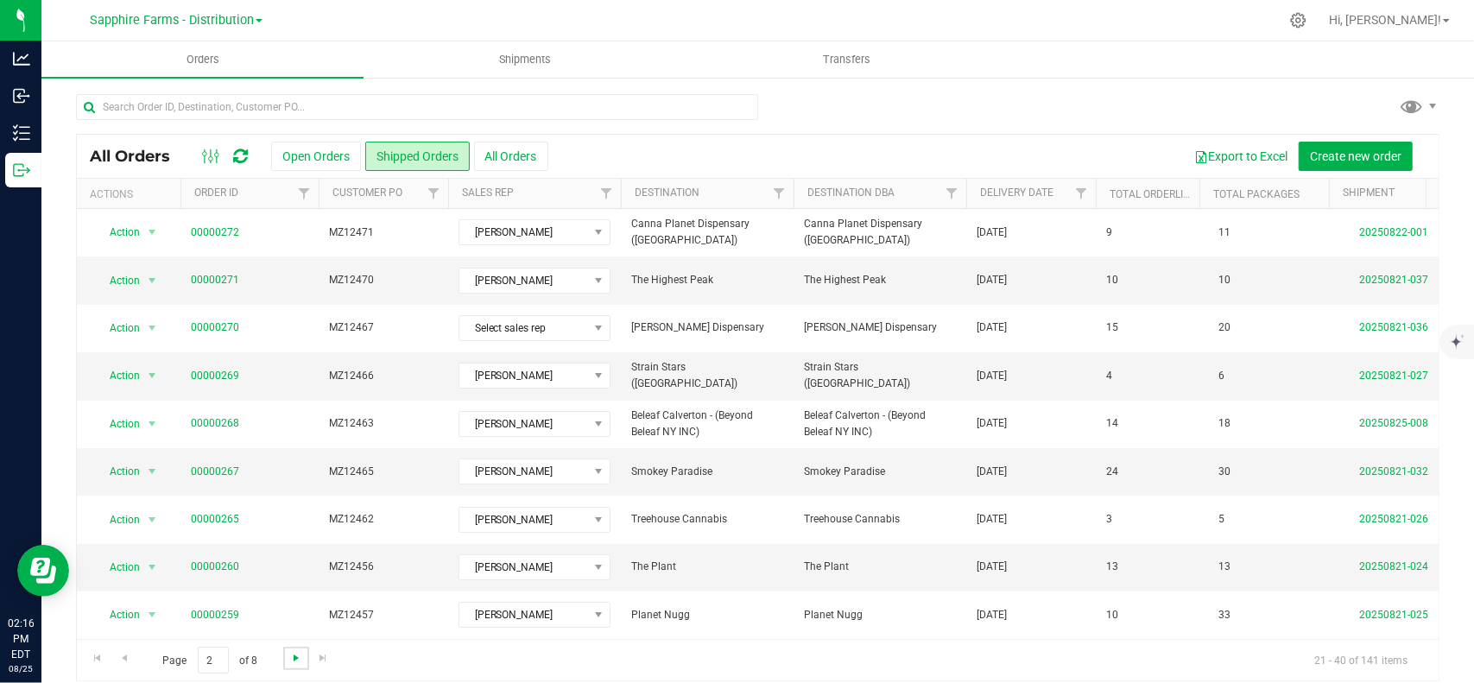
click at [292, 658] on span "Go to the next page" at bounding box center [296, 658] width 14 height 14
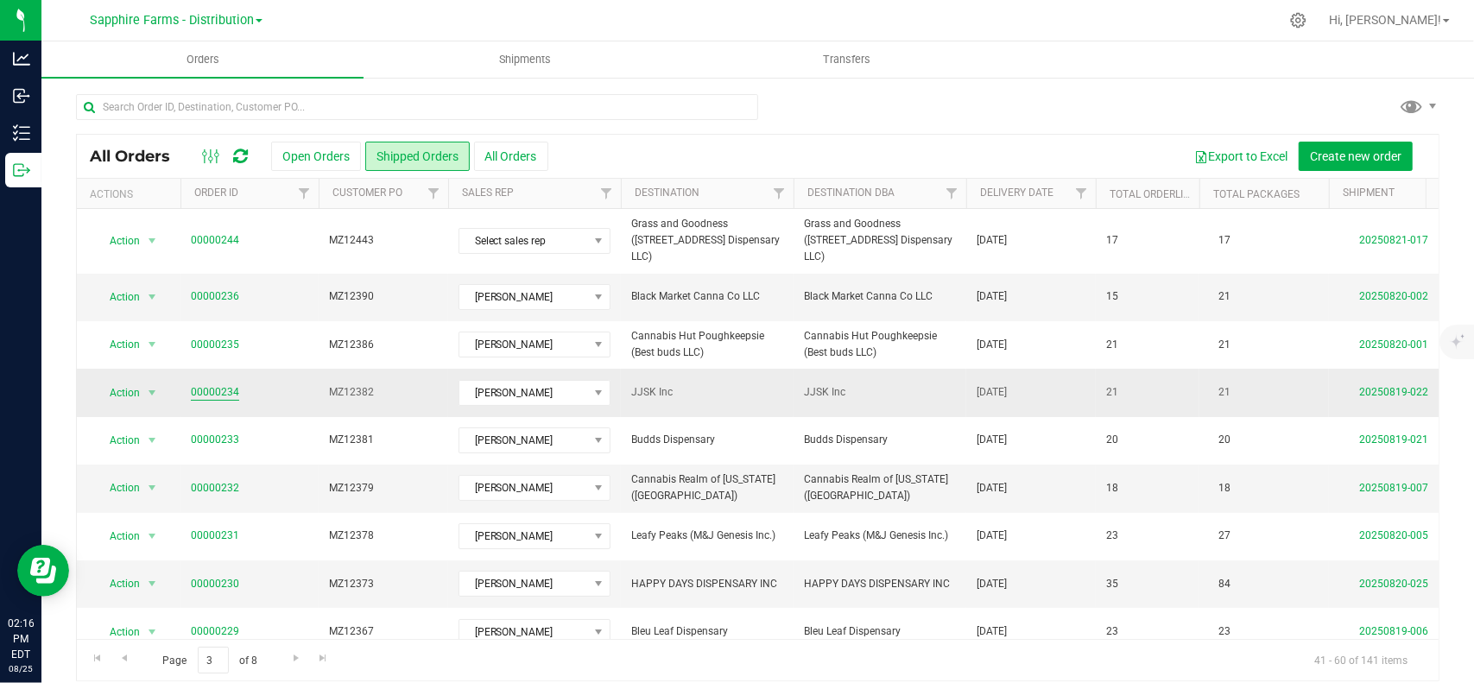
click at [209, 384] on link "00000234" at bounding box center [215, 392] width 48 height 16
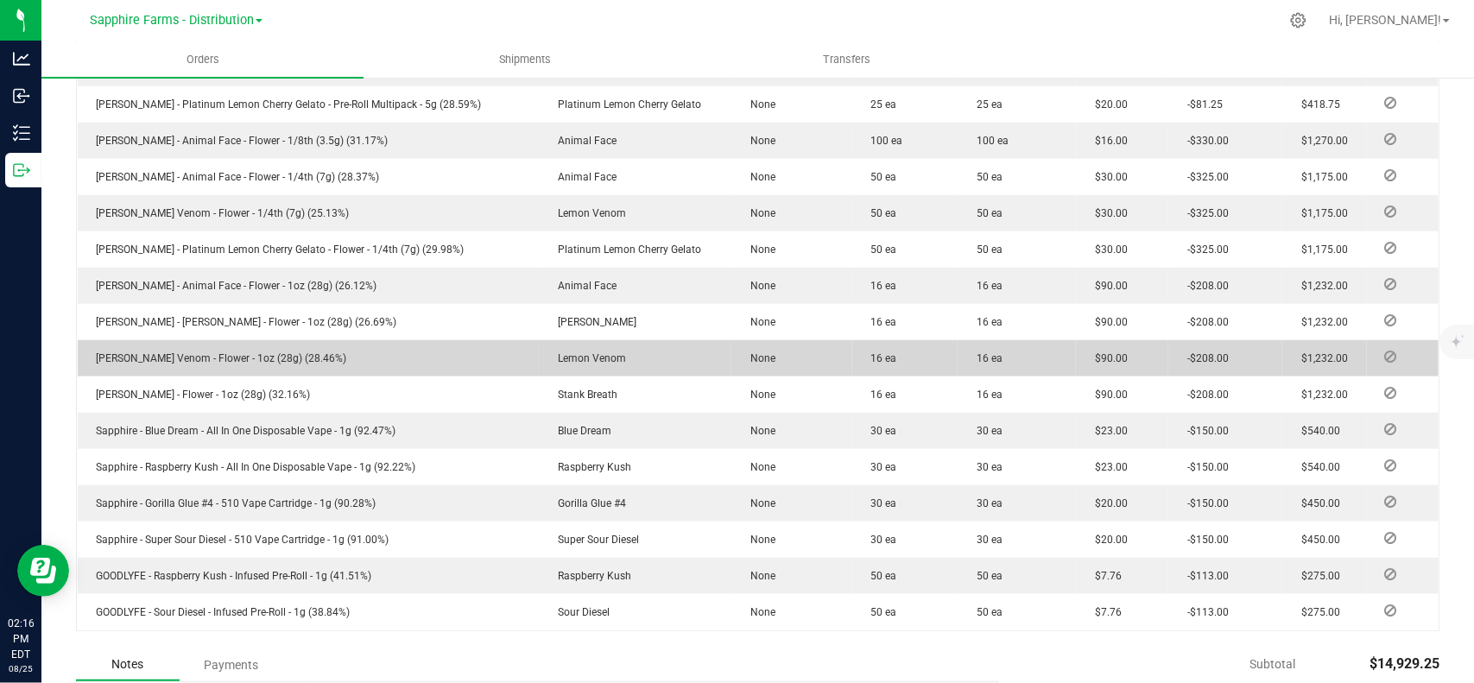
scroll to position [964, 0]
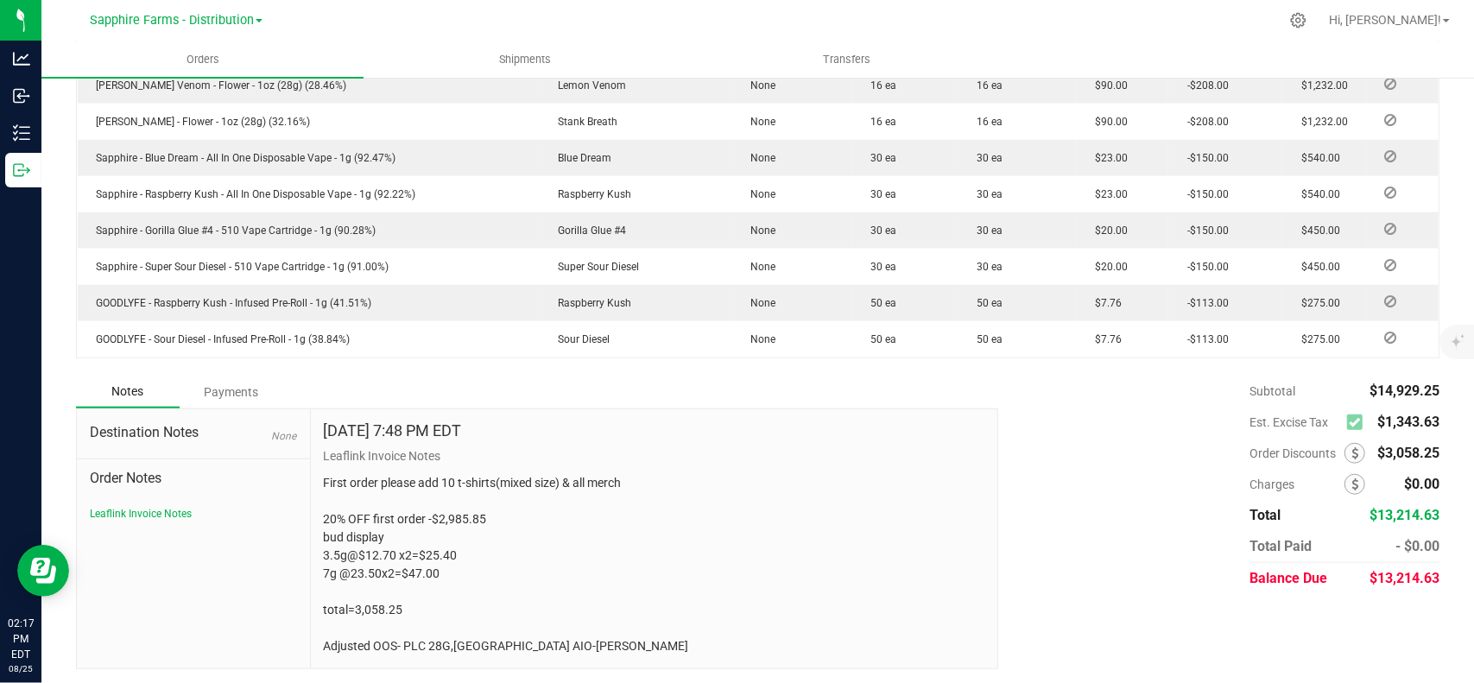
click at [221, 394] on div "Payments" at bounding box center [232, 392] width 104 height 31
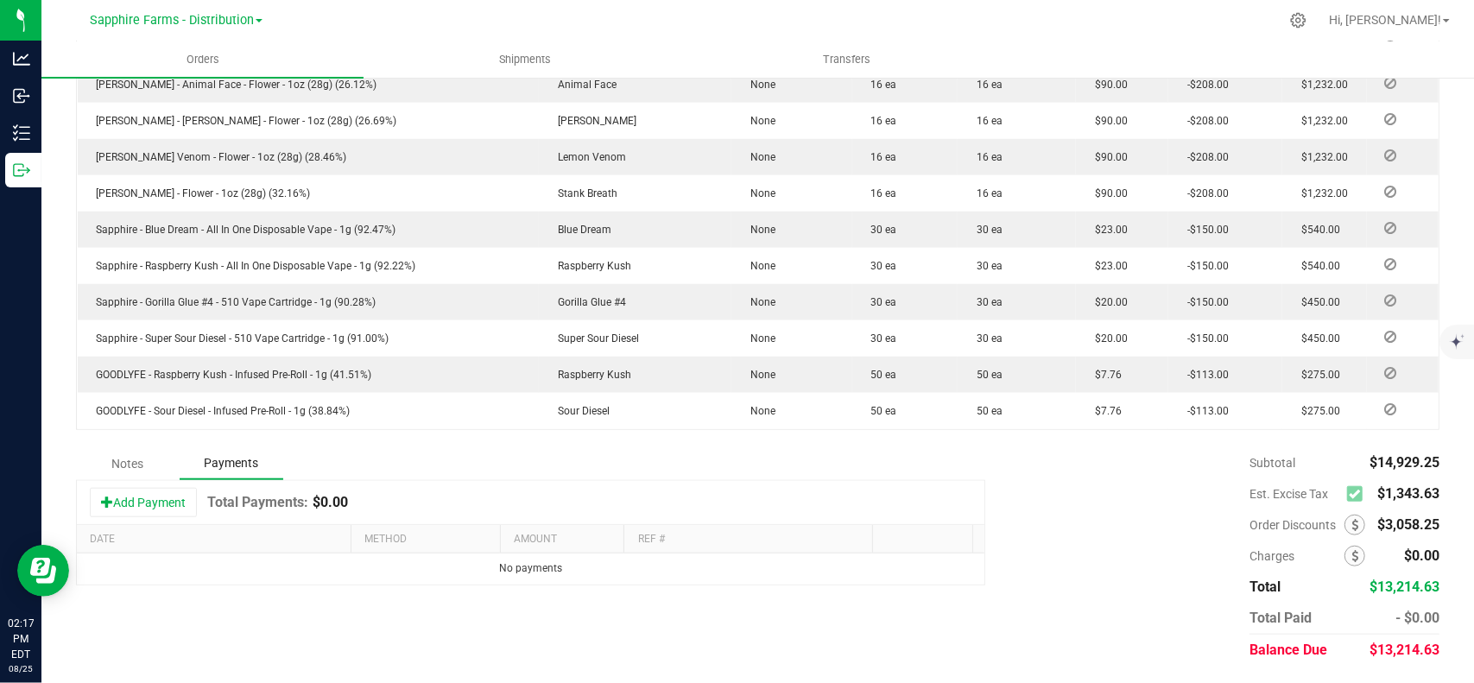
scroll to position [889, 0]
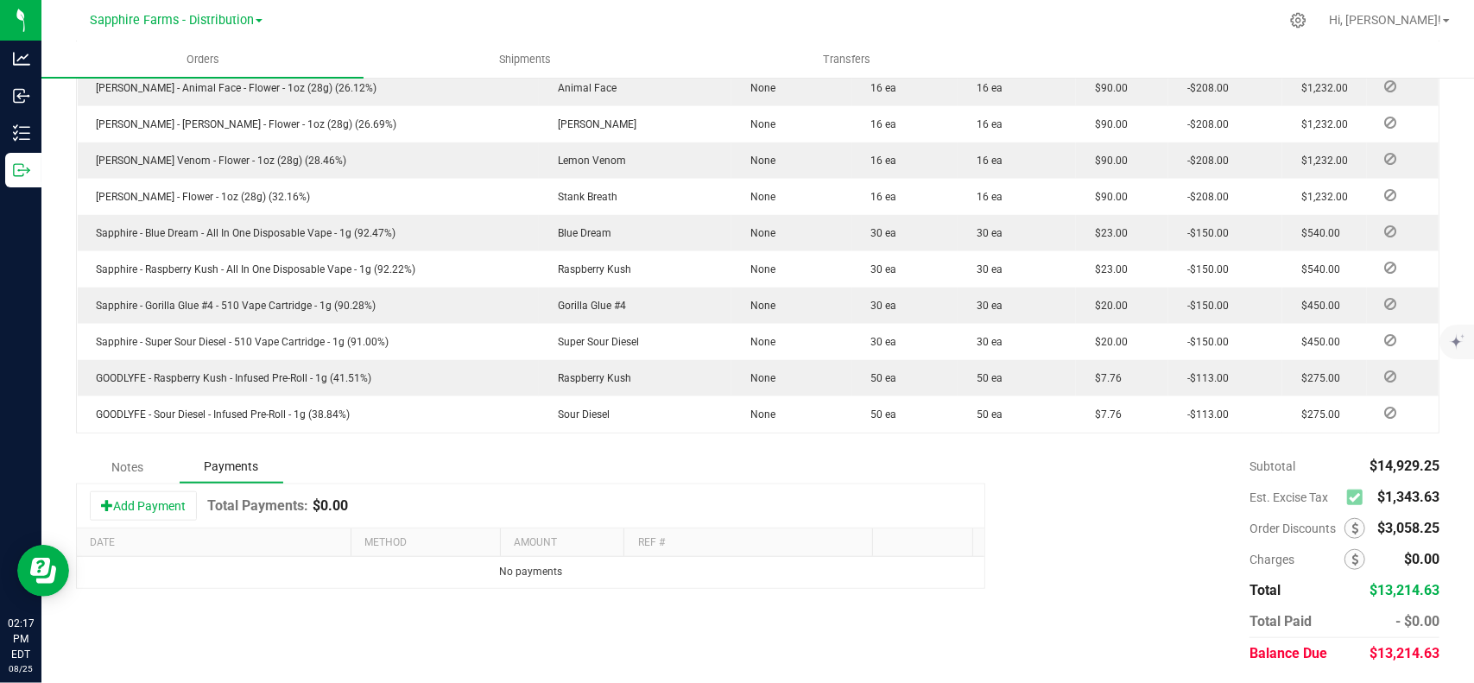
click at [126, 464] on div "Notes" at bounding box center [128, 467] width 104 height 31
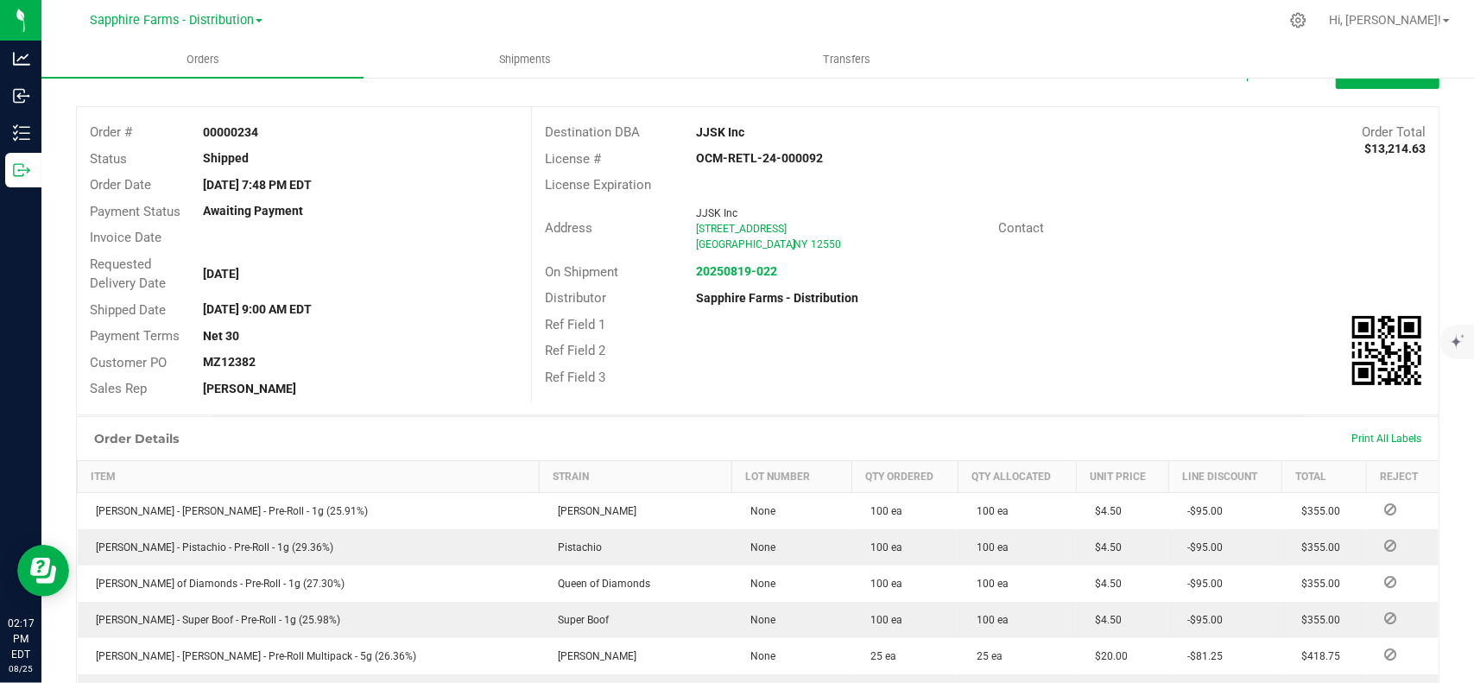
scroll to position [0, 0]
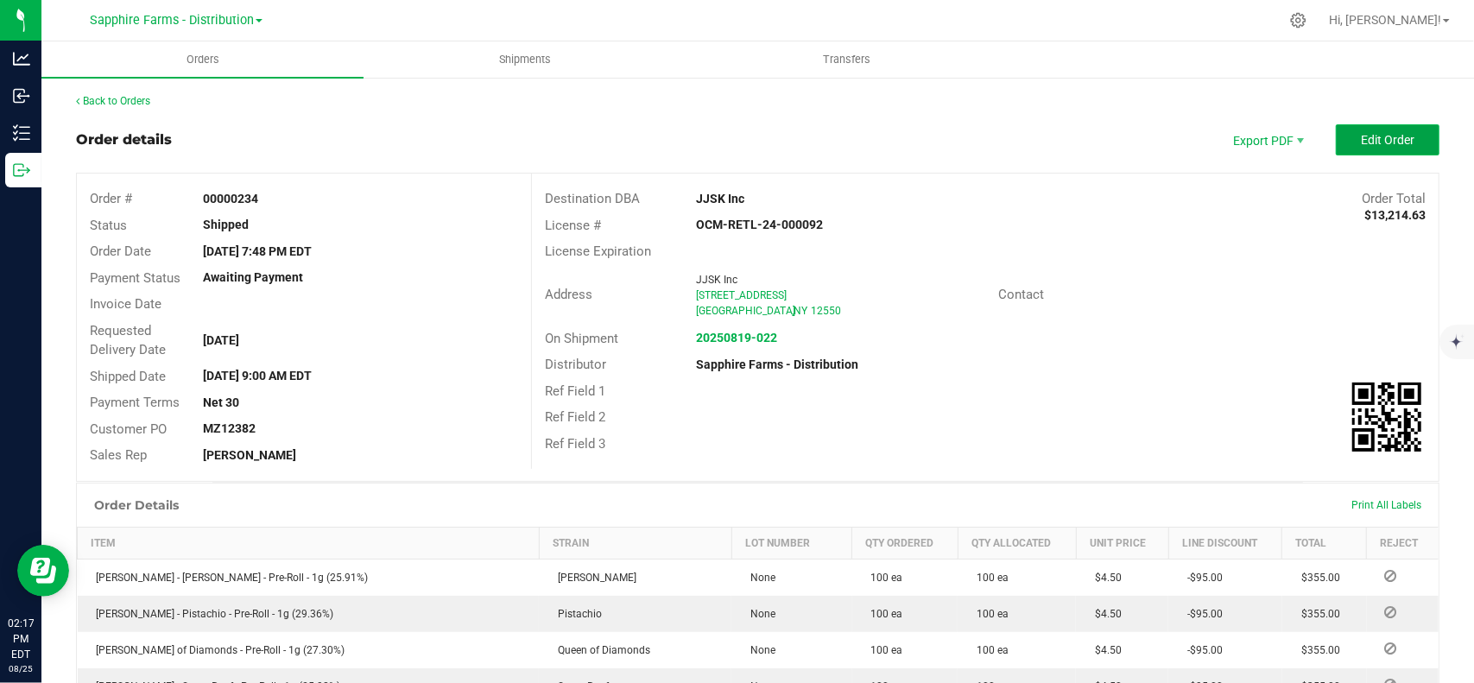
click at [1346, 141] on button "Edit Order" at bounding box center [1388, 139] width 104 height 31
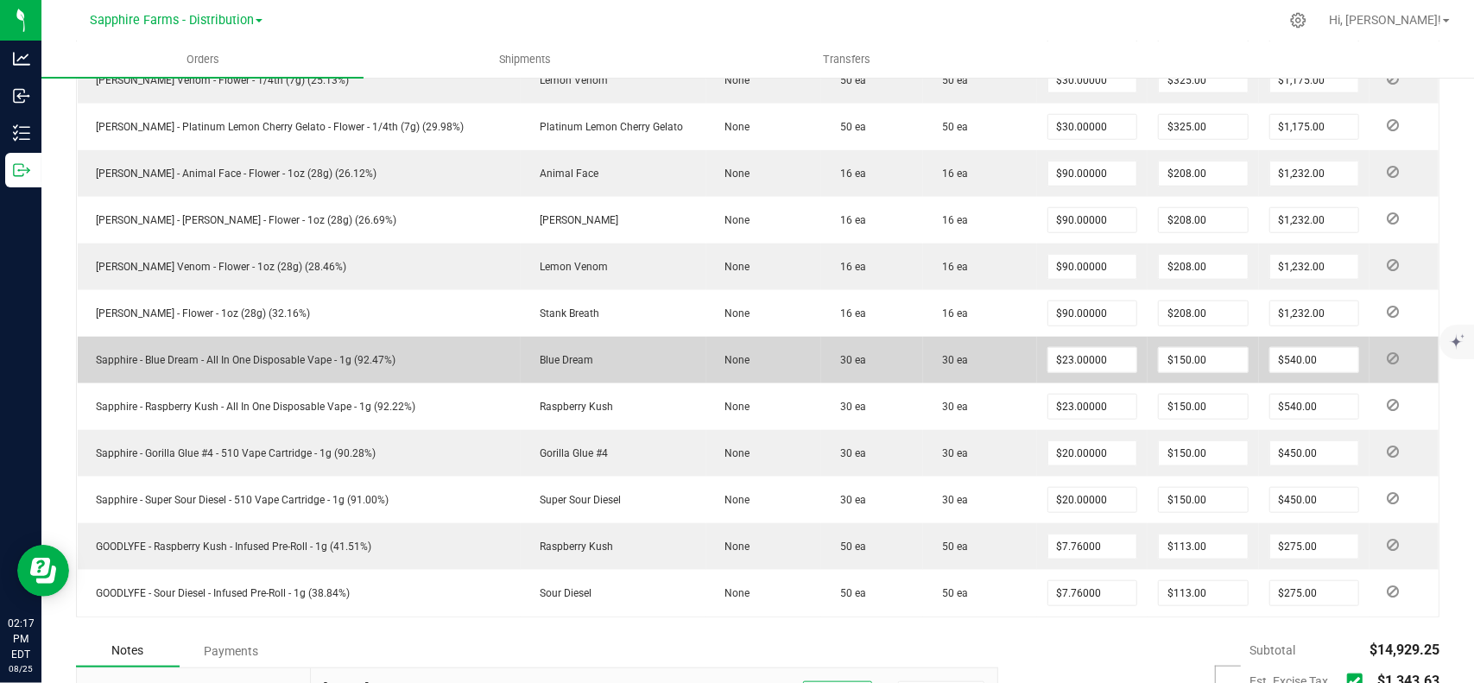
scroll to position [1197, 0]
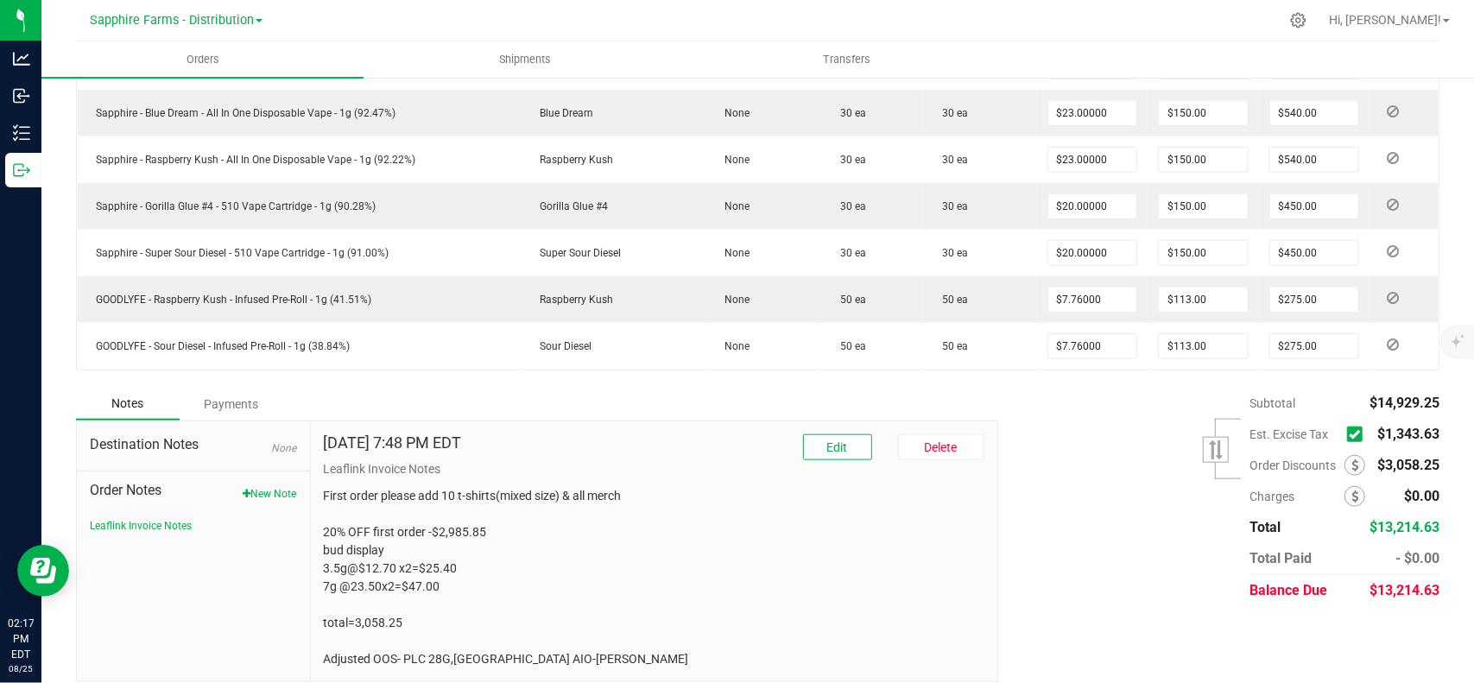
click at [1347, 427] on span at bounding box center [1355, 435] width 16 height 16
click at [0, 0] on input "checkbox" at bounding box center [0, 0] width 0 height 0
click at [1349, 434] on icon at bounding box center [1354, 434] width 11 height 0
click at [0, 0] on input "checkbox" at bounding box center [0, 0] width 0 height 0
click at [1349, 434] on icon at bounding box center [1354, 434] width 11 height 0
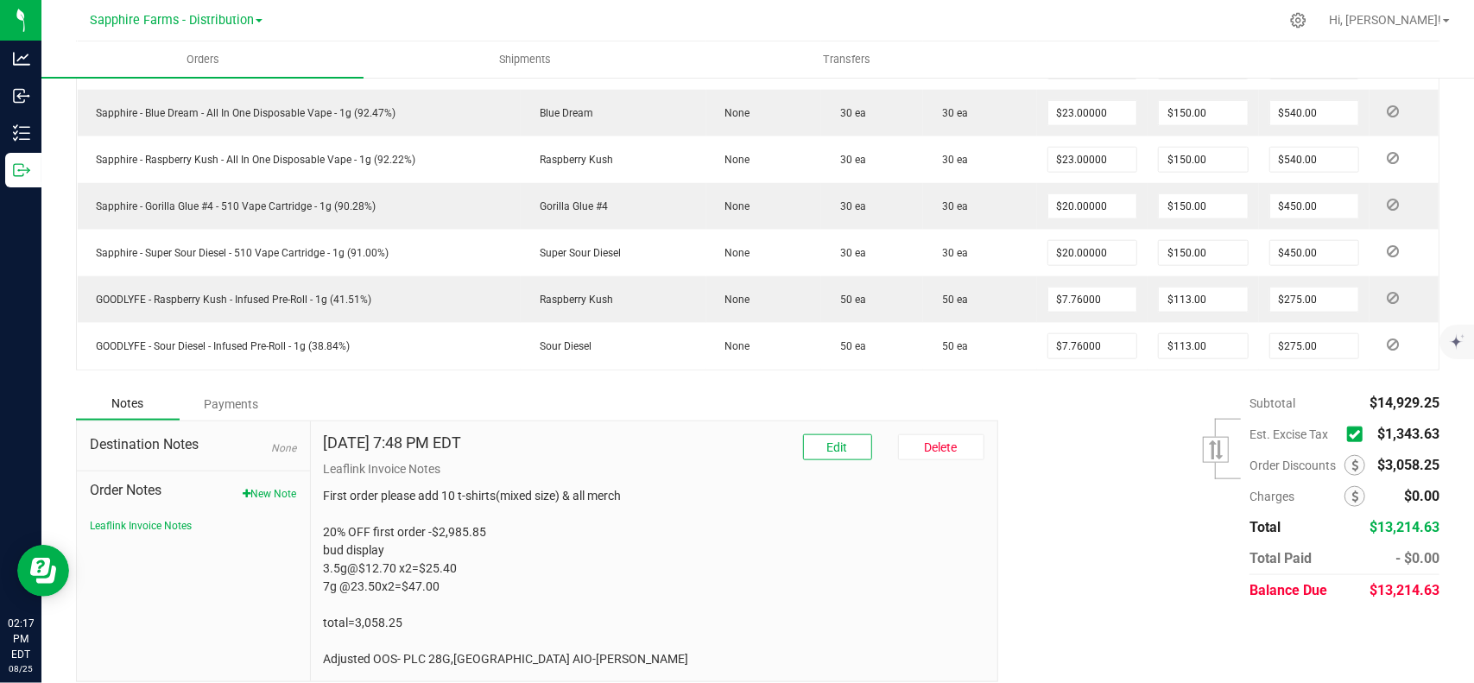
click at [0, 0] on input "checkbox" at bounding box center [0, 0] width 0 height 0
click at [1349, 434] on icon at bounding box center [1354, 434] width 11 height 0
click at [0, 0] on input "checkbox" at bounding box center [0, 0] width 0 height 0
click at [1349, 434] on icon at bounding box center [1354, 434] width 11 height 0
click at [0, 0] on input "checkbox" at bounding box center [0, 0] width 0 height 0
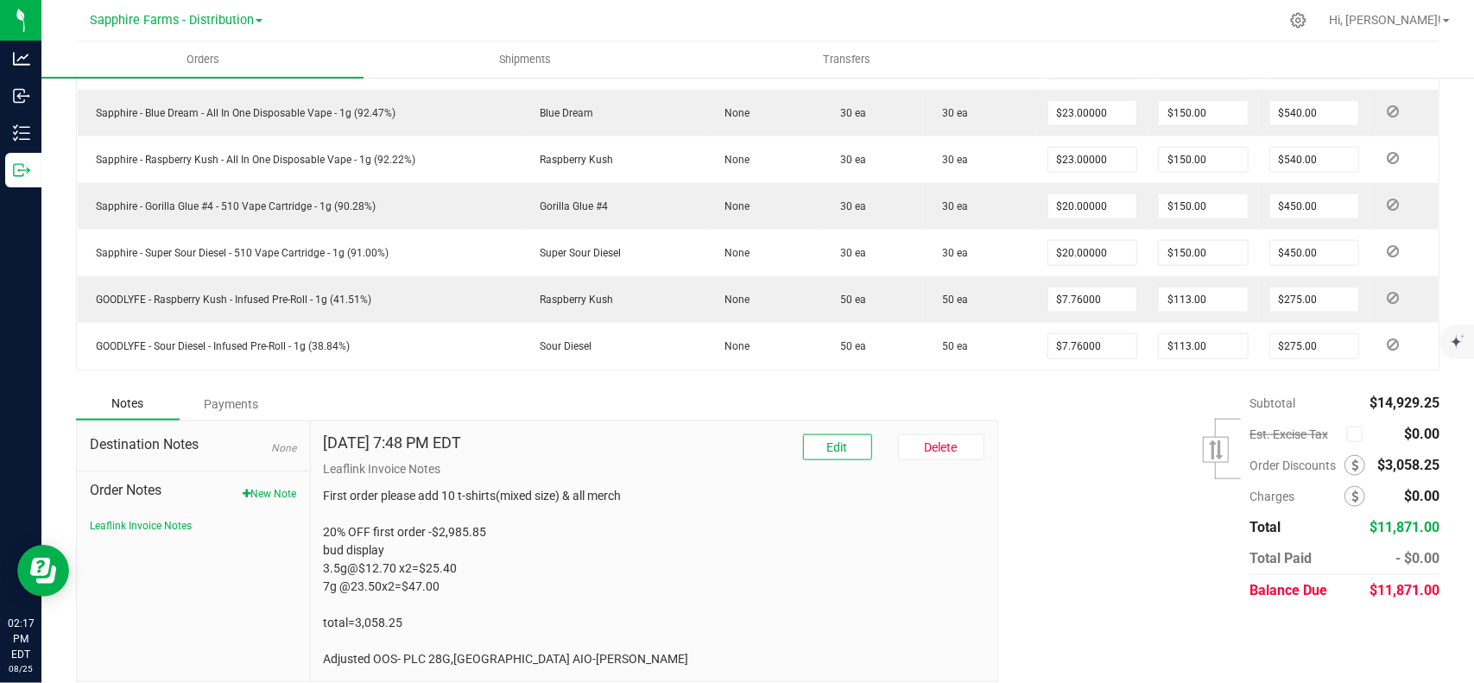
click at [1349, 434] on icon at bounding box center [1354, 434] width 11 height 0
click at [0, 0] on input "checkbox" at bounding box center [0, 0] width 0 height 0
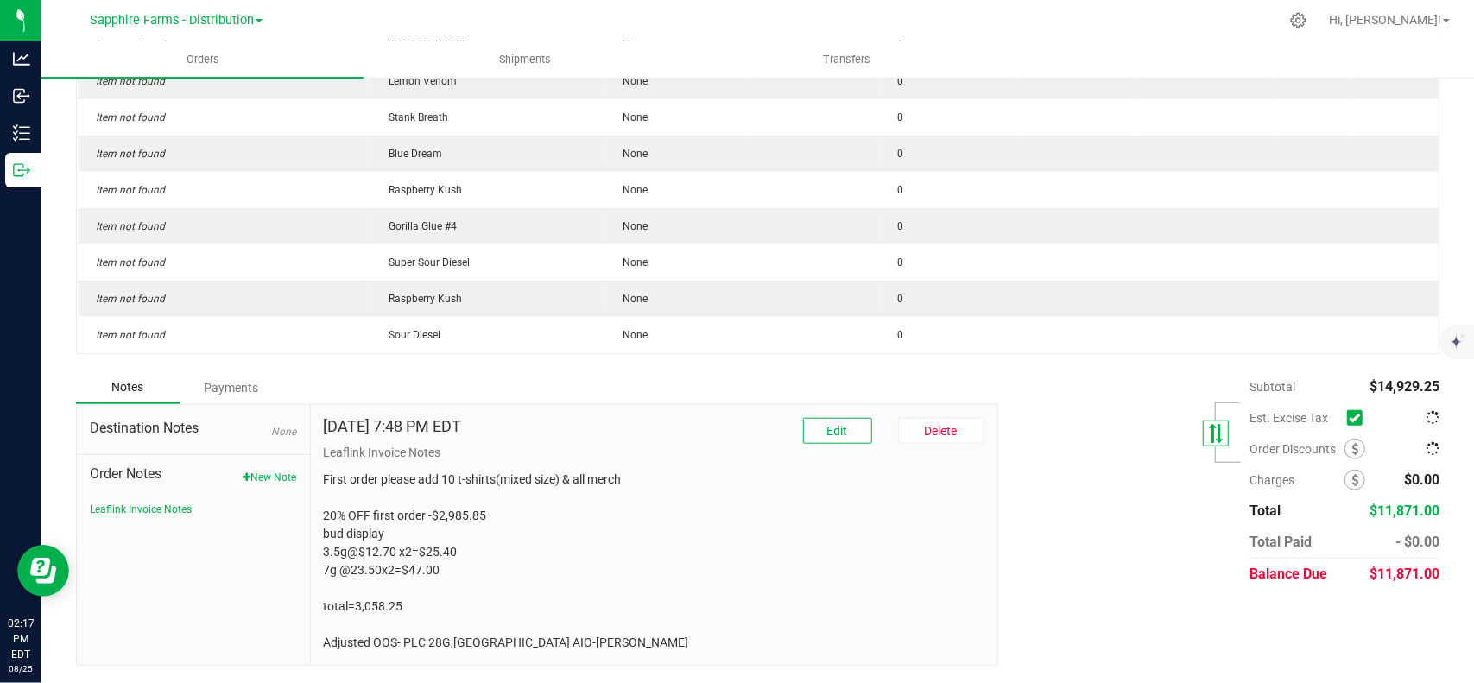
click at [1212, 444] on div at bounding box center [1216, 434] width 26 height 26
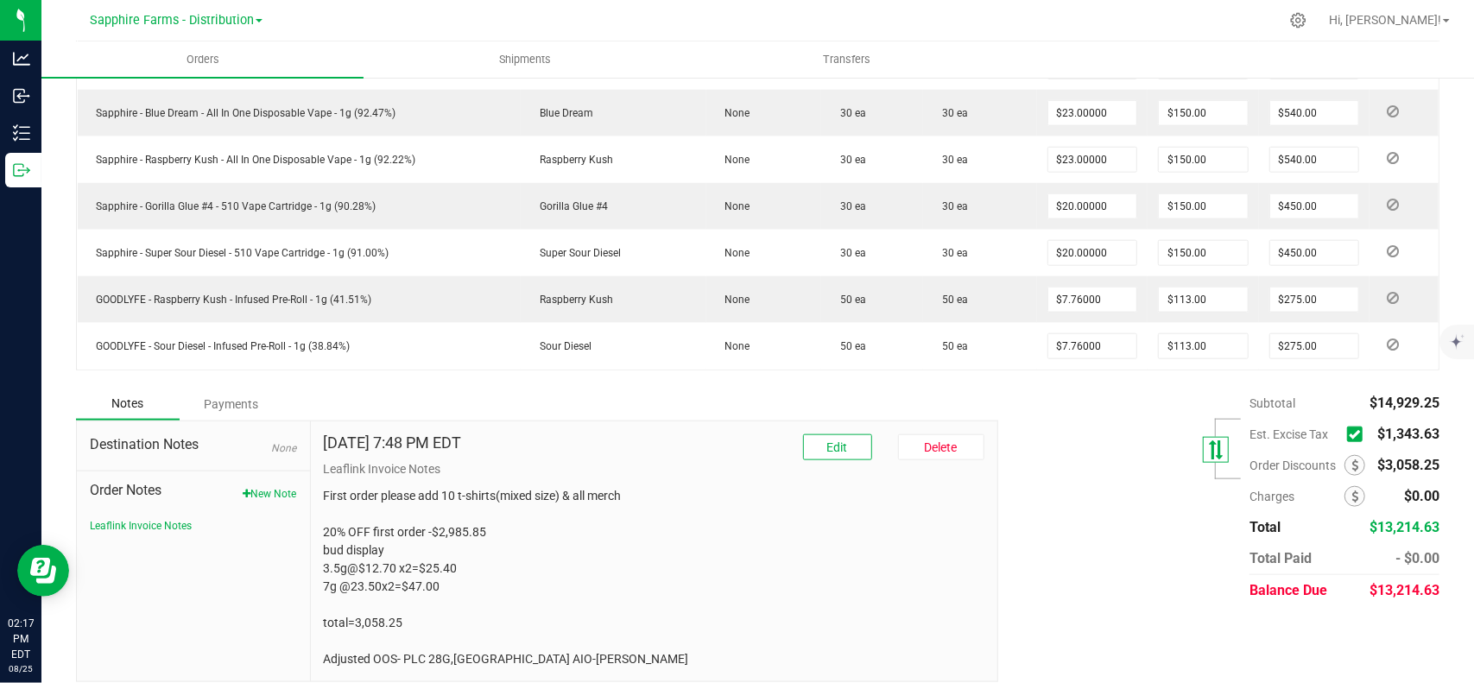
click at [1212, 444] on div at bounding box center [1216, 450] width 26 height 26
click at [1352, 427] on label at bounding box center [1358, 435] width 23 height 16
click at [0, 0] on input "checkbox" at bounding box center [0, 0] width 0 height 0
click at [1349, 434] on icon at bounding box center [1354, 434] width 11 height 0
click at [0, 0] on input "checkbox" at bounding box center [0, 0] width 0 height 0
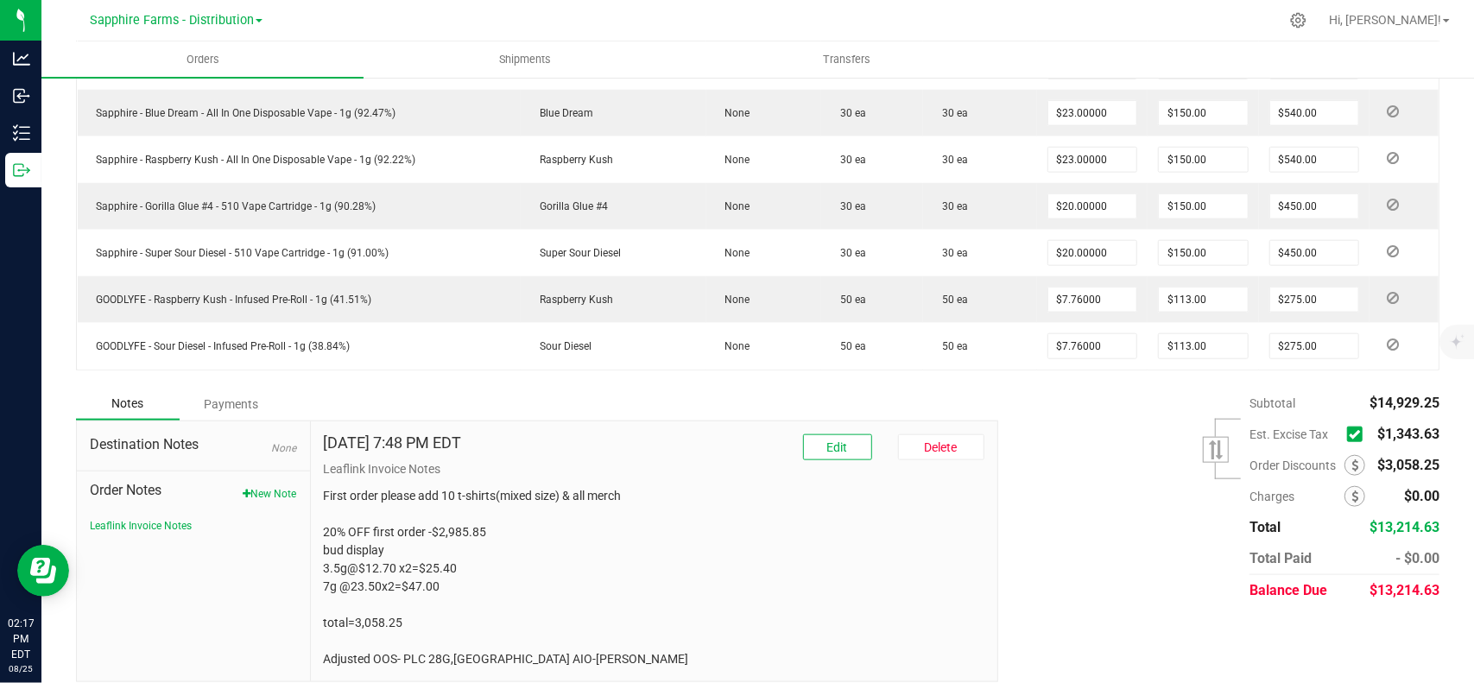
click at [1349, 434] on icon at bounding box center [1354, 434] width 11 height 0
click at [0, 0] on input "checkbox" at bounding box center [0, 0] width 0 height 0
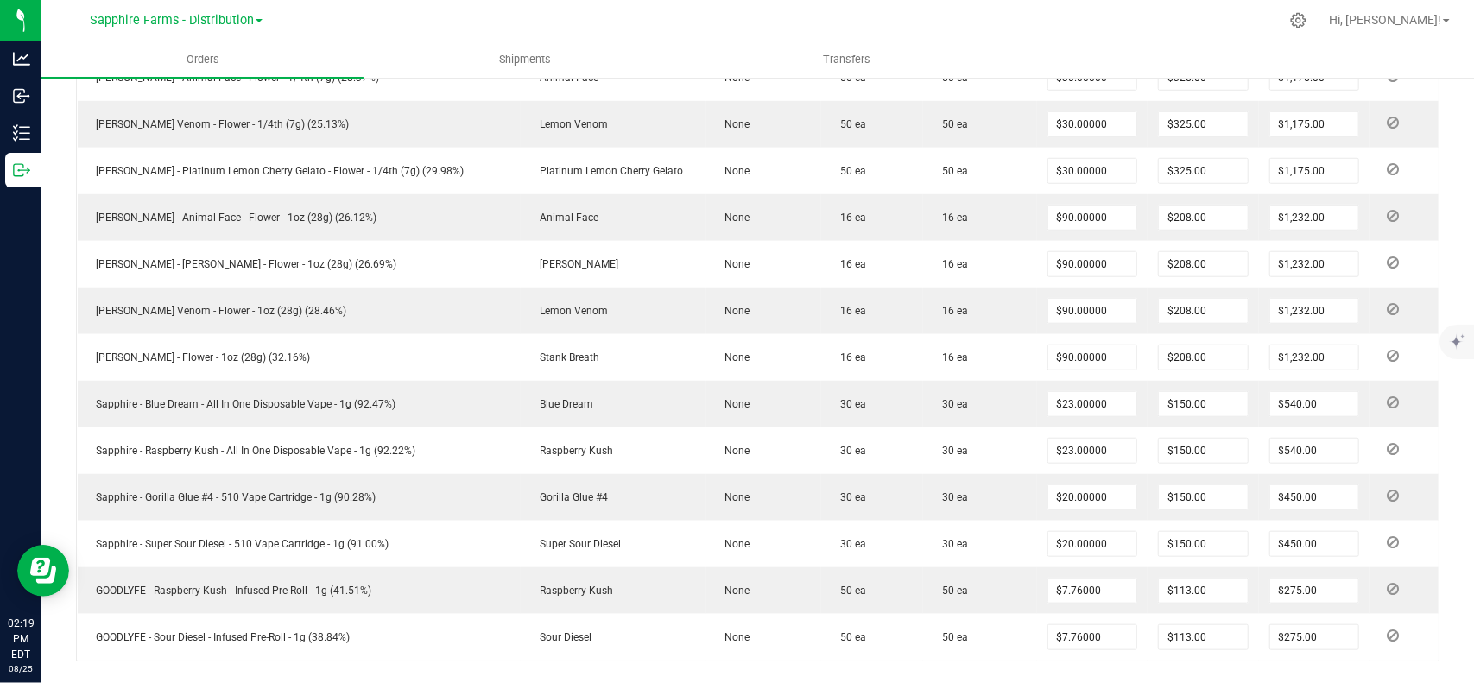
scroll to position [765, 0]
